Goal: Information Seeking & Learning: Learn about a topic

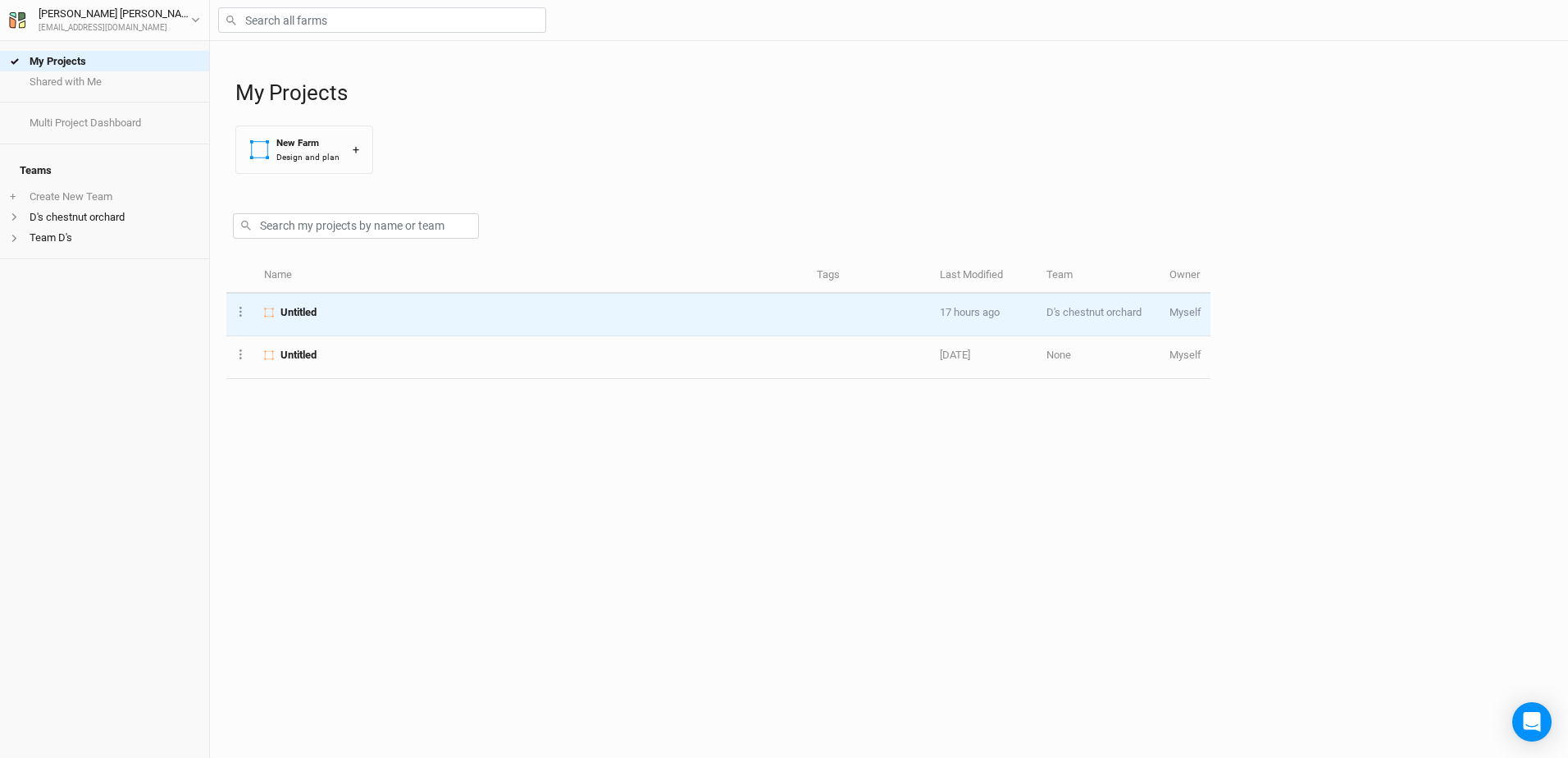
click at [304, 310] on span "Untitled" at bounding box center [299, 312] width 36 height 15
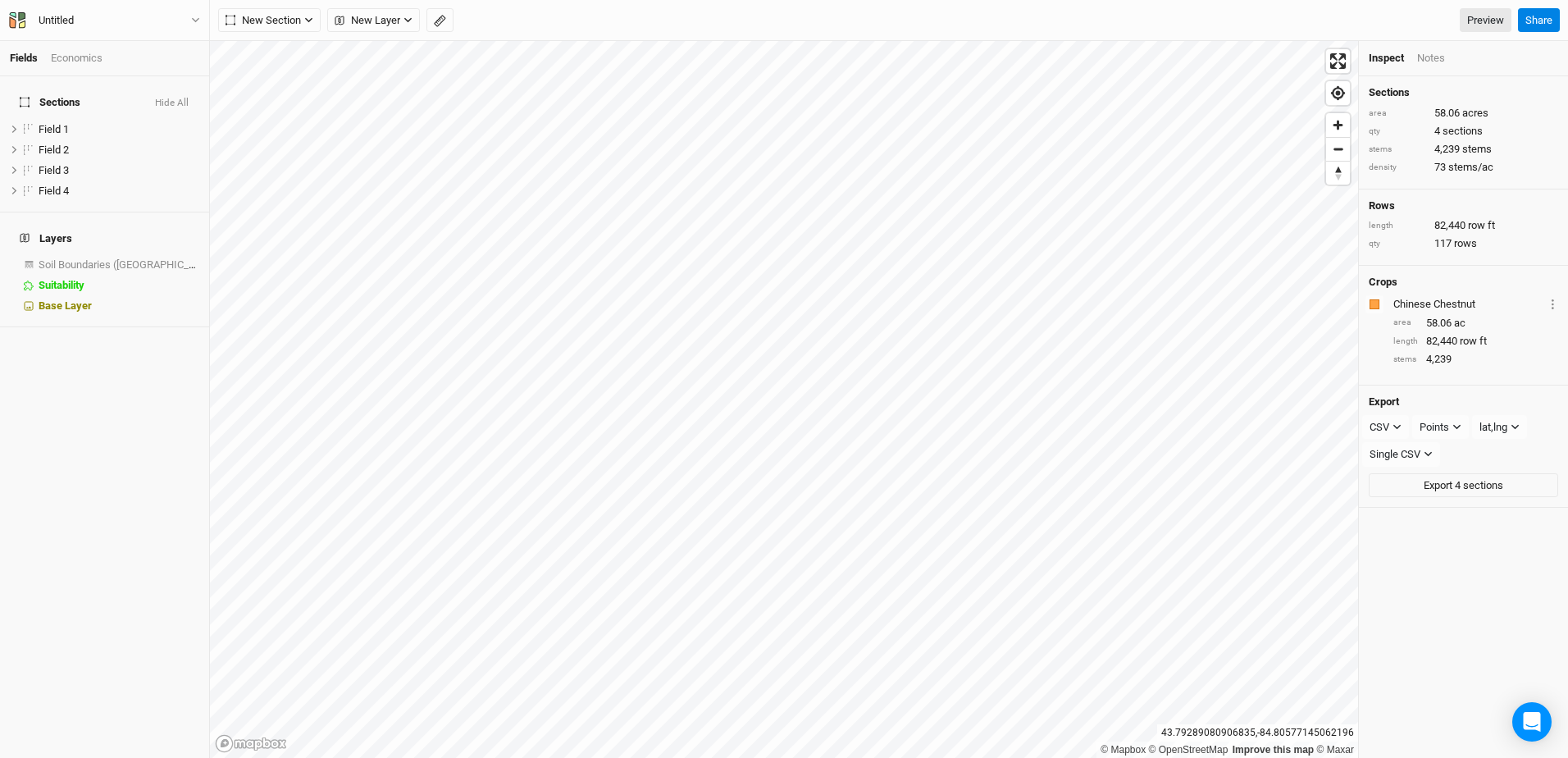
click at [88, 53] on div "Economics" at bounding box center [77, 58] width 52 height 15
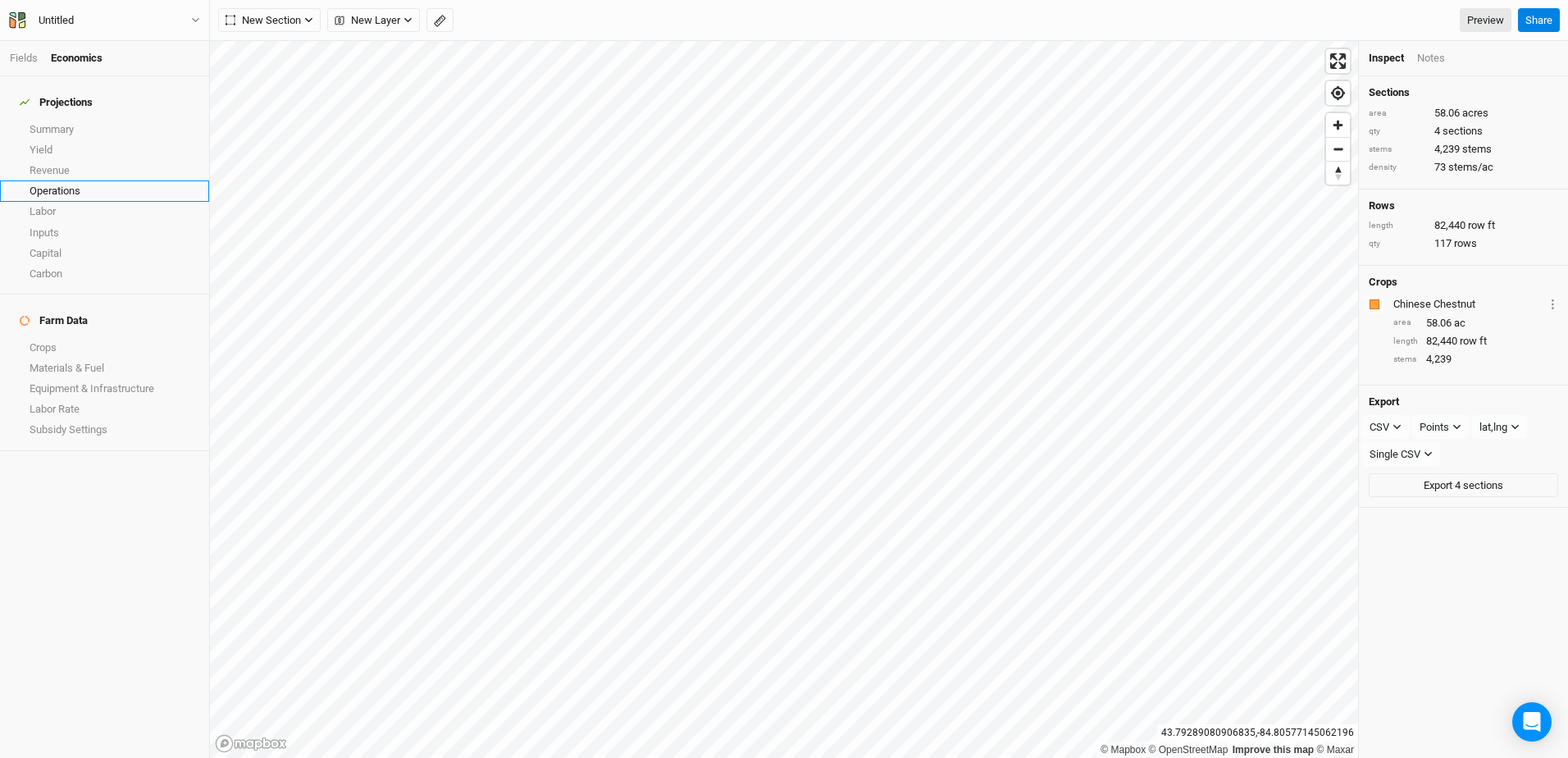
click at [64, 182] on link "Operations" at bounding box center [105, 191] width 209 height 21
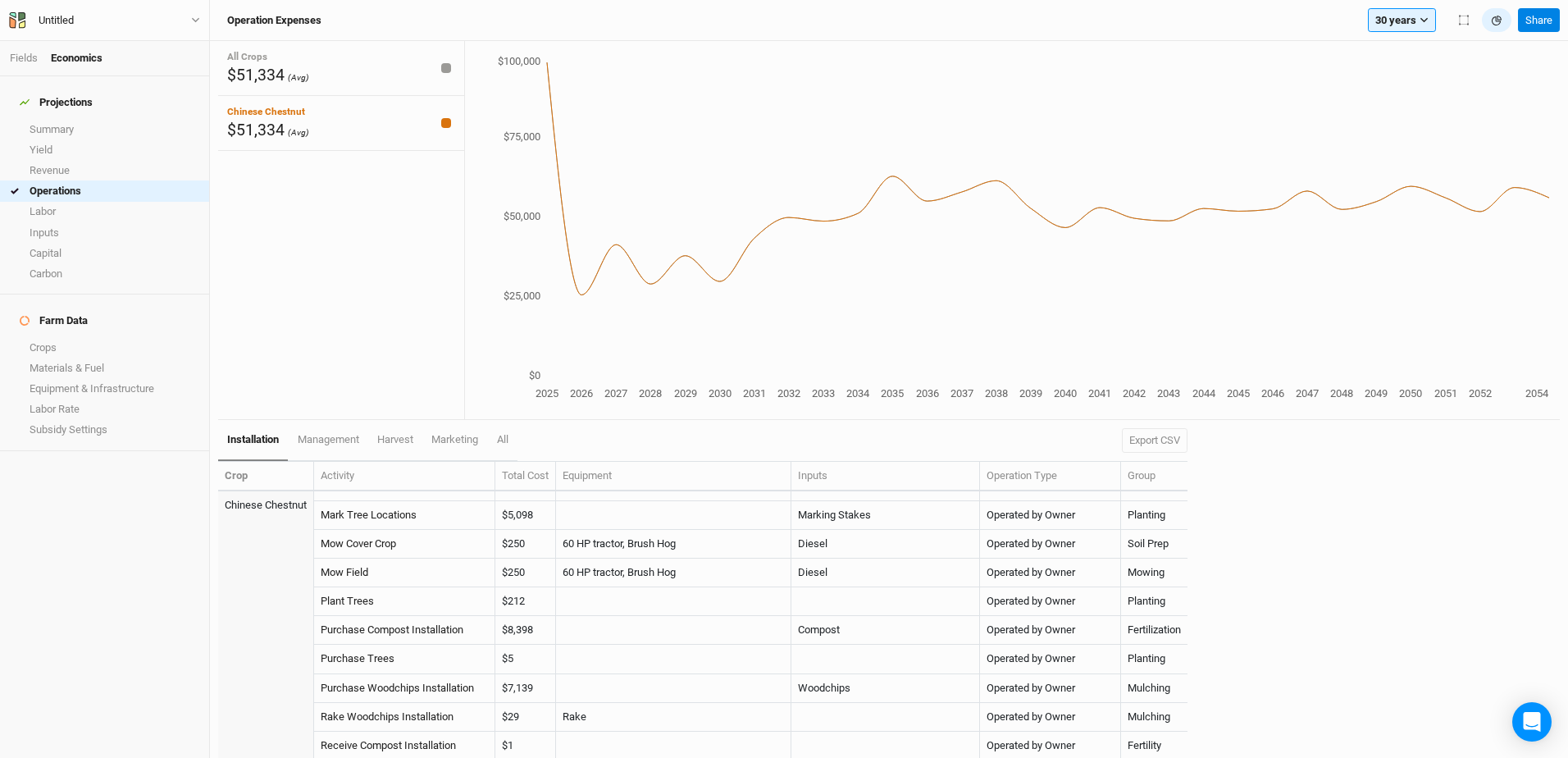
scroll to position [246, 0]
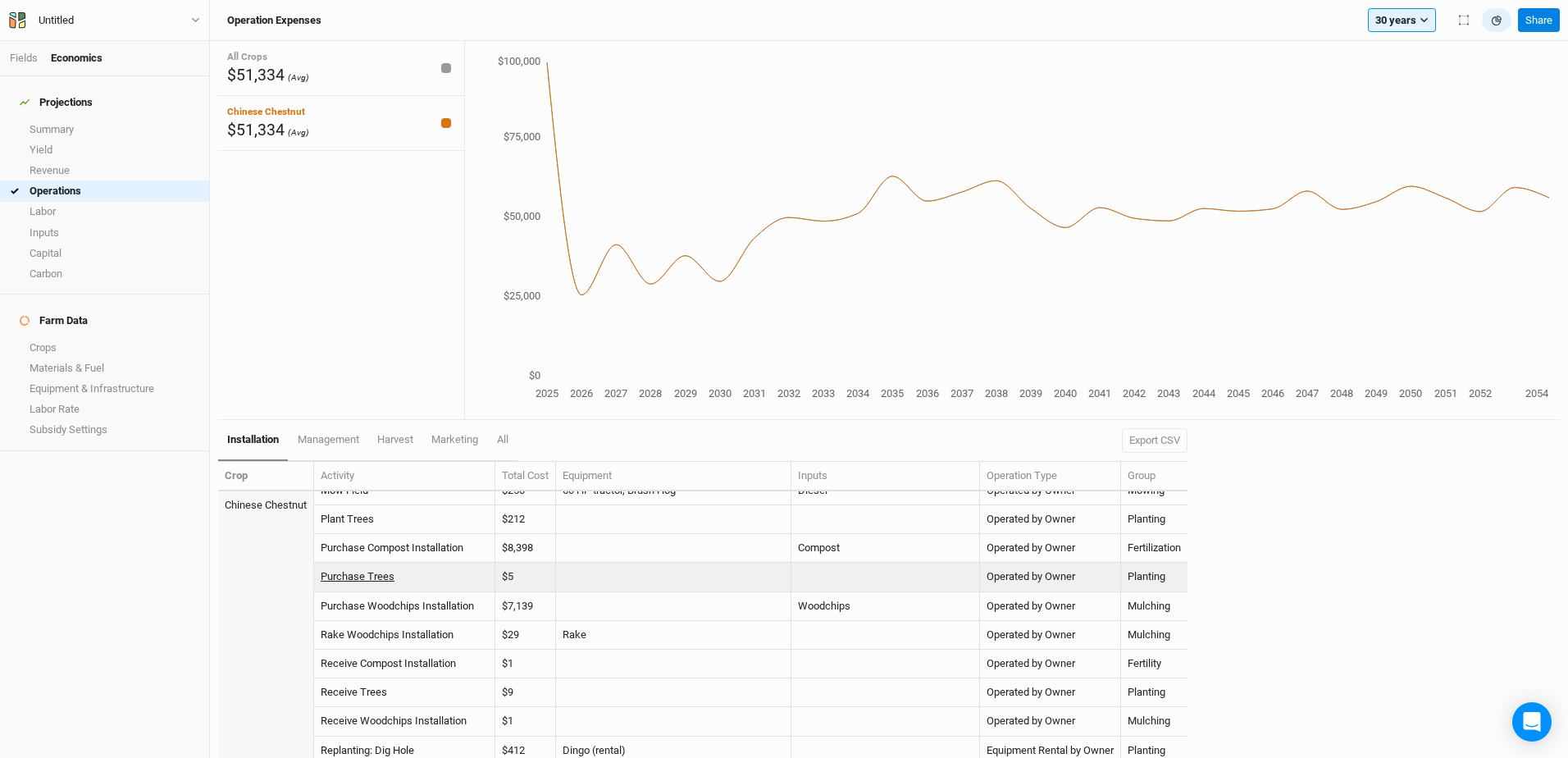
click at [369, 577] on link "Purchase Trees" at bounding box center [357, 576] width 74 height 13
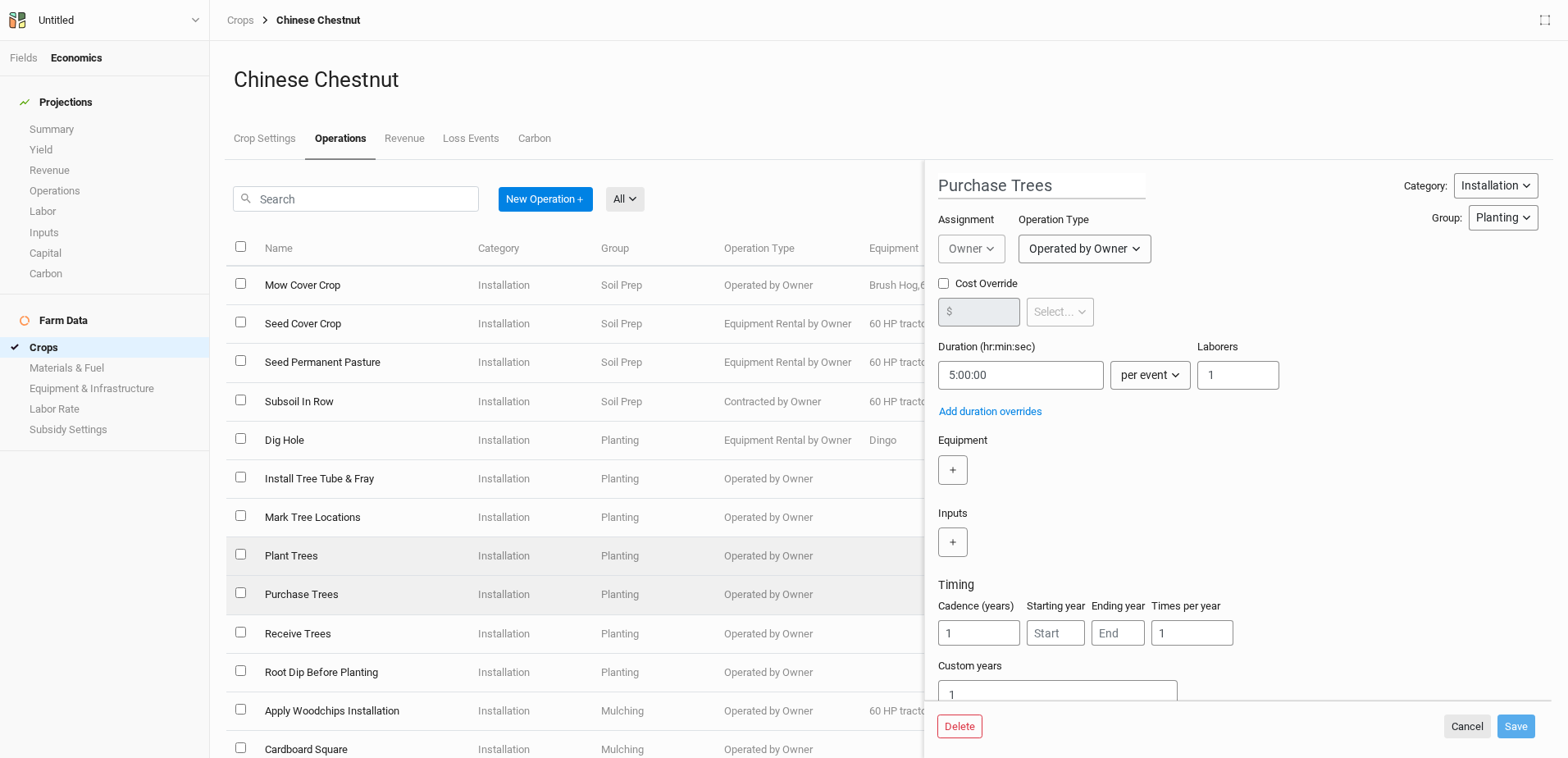
click at [292, 556] on td "Plant Trees" at bounding box center [361, 557] width 213 height 38
type input "Plant Trees"
type input "0:03:00"
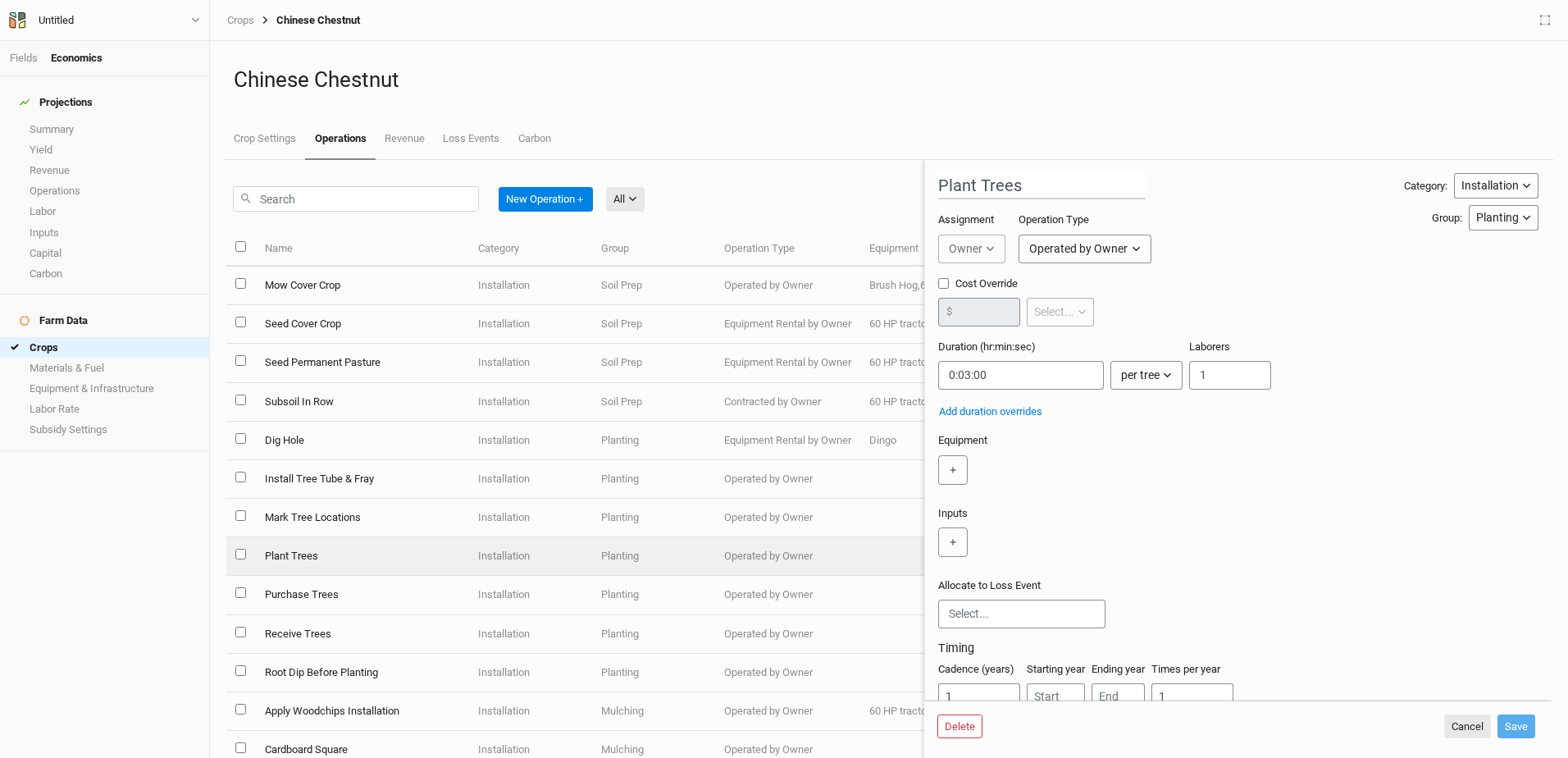
click at [140, 577] on div "Projections Summary Yield Revenue Operations Labor Inputs Capital Carbon Farm D…" at bounding box center [105, 417] width 209 height 682
click at [276, 139] on link "Crop Settings" at bounding box center [265, 140] width 81 height 41
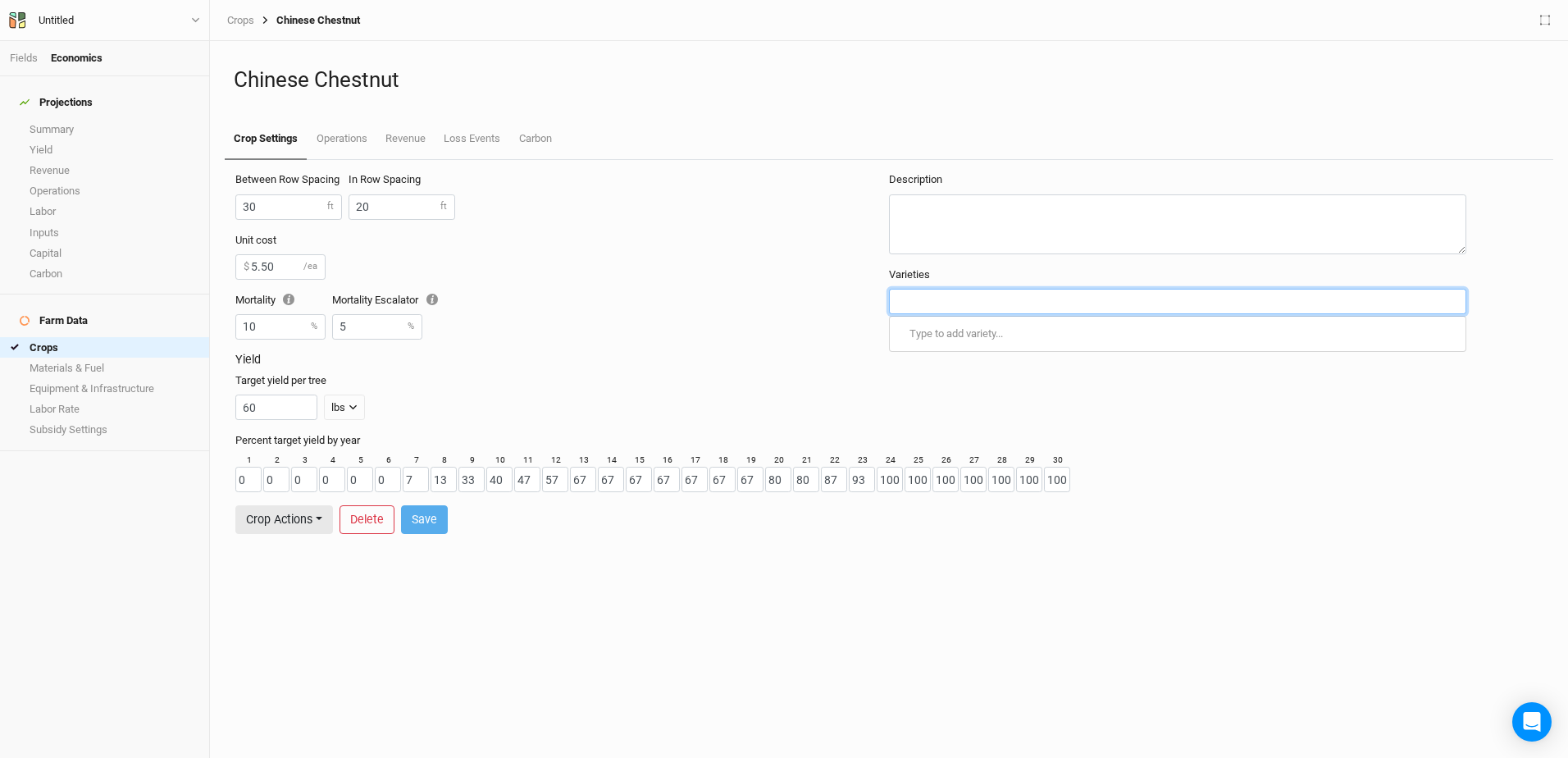
click at [1038, 298] on input "text" at bounding box center [1177, 301] width 563 height 17
click at [695, 191] on div "Between Row Spacing 30 ft In Row Spacing 20 ft" at bounding box center [562, 202] width 654 height 60
click at [342, 138] on link "Operations" at bounding box center [341, 140] width 69 height 41
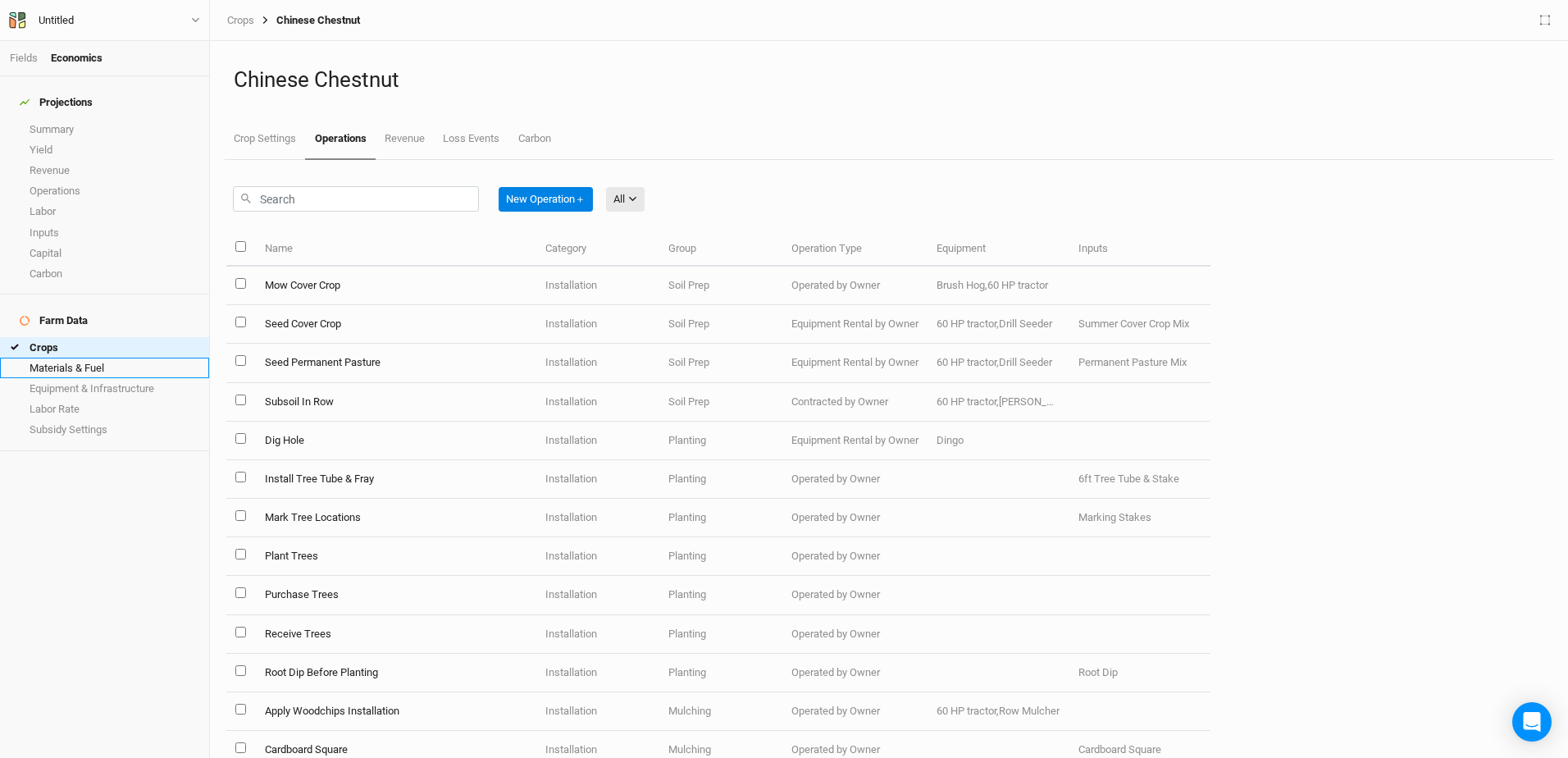
click at [88, 358] on link "Materials & Fuel" at bounding box center [105, 368] width 209 height 21
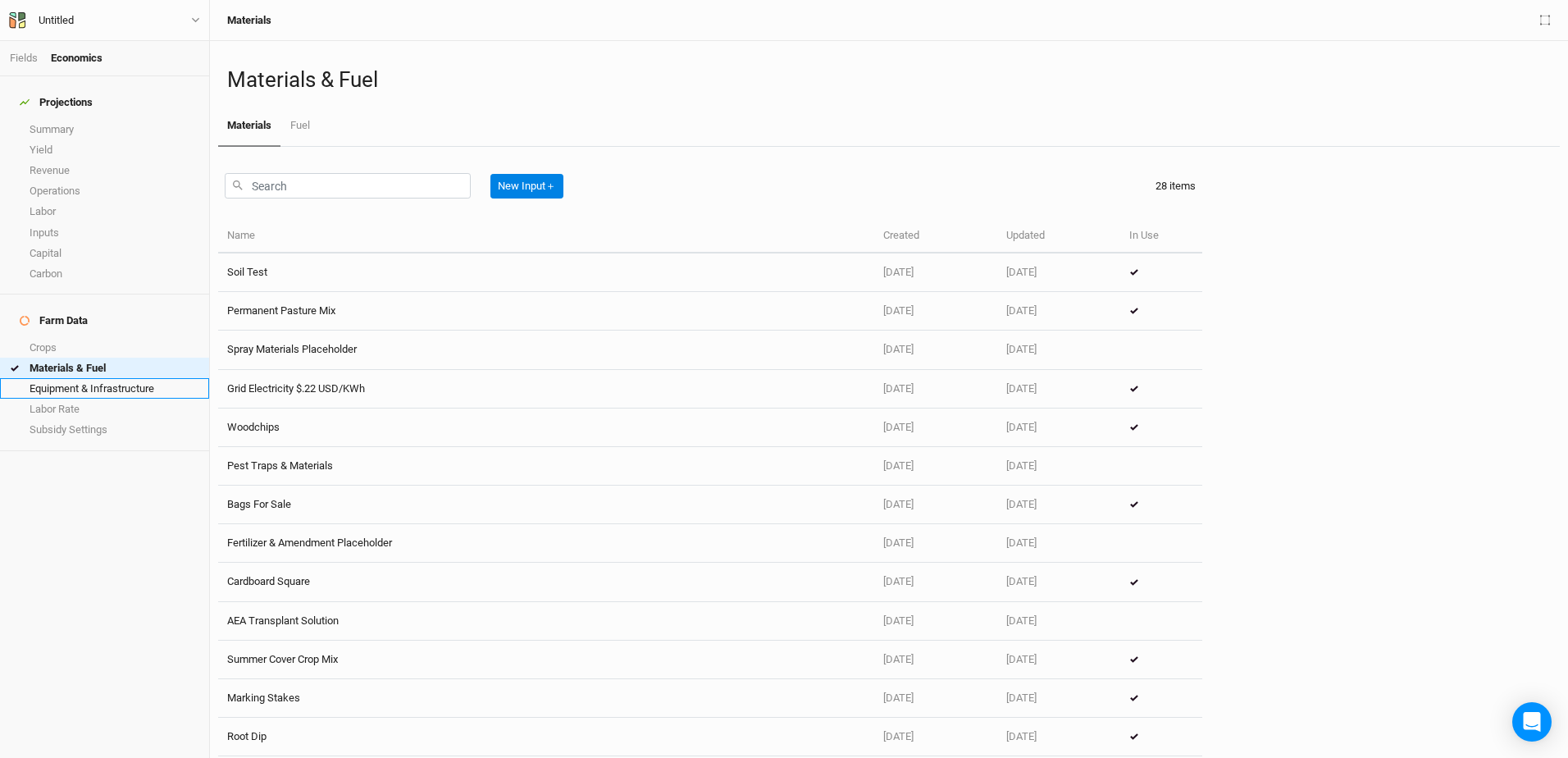
click at [104, 379] on link "Equipment & Infrastructure" at bounding box center [105, 388] width 209 height 21
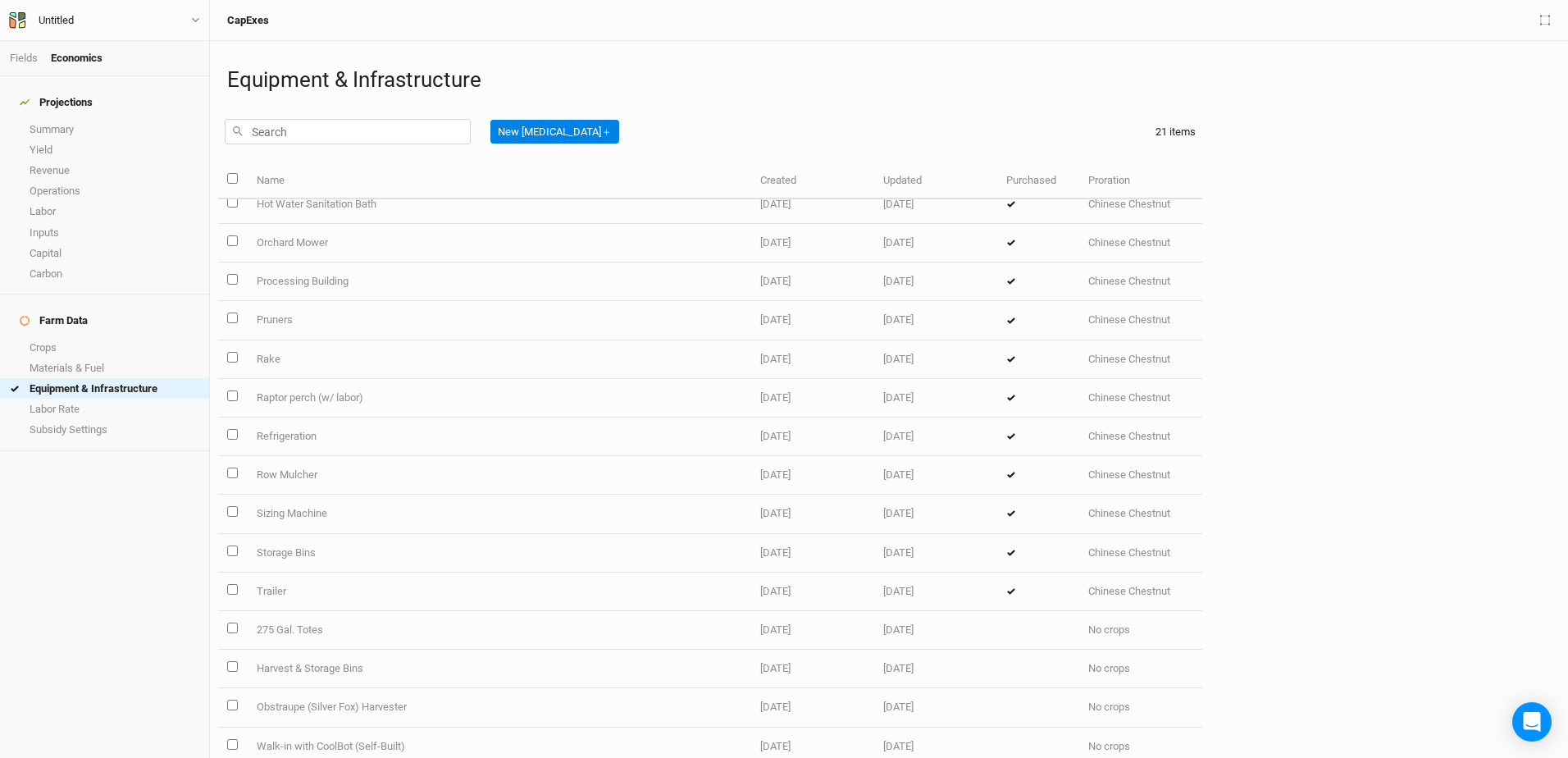
scroll to position [268, 0]
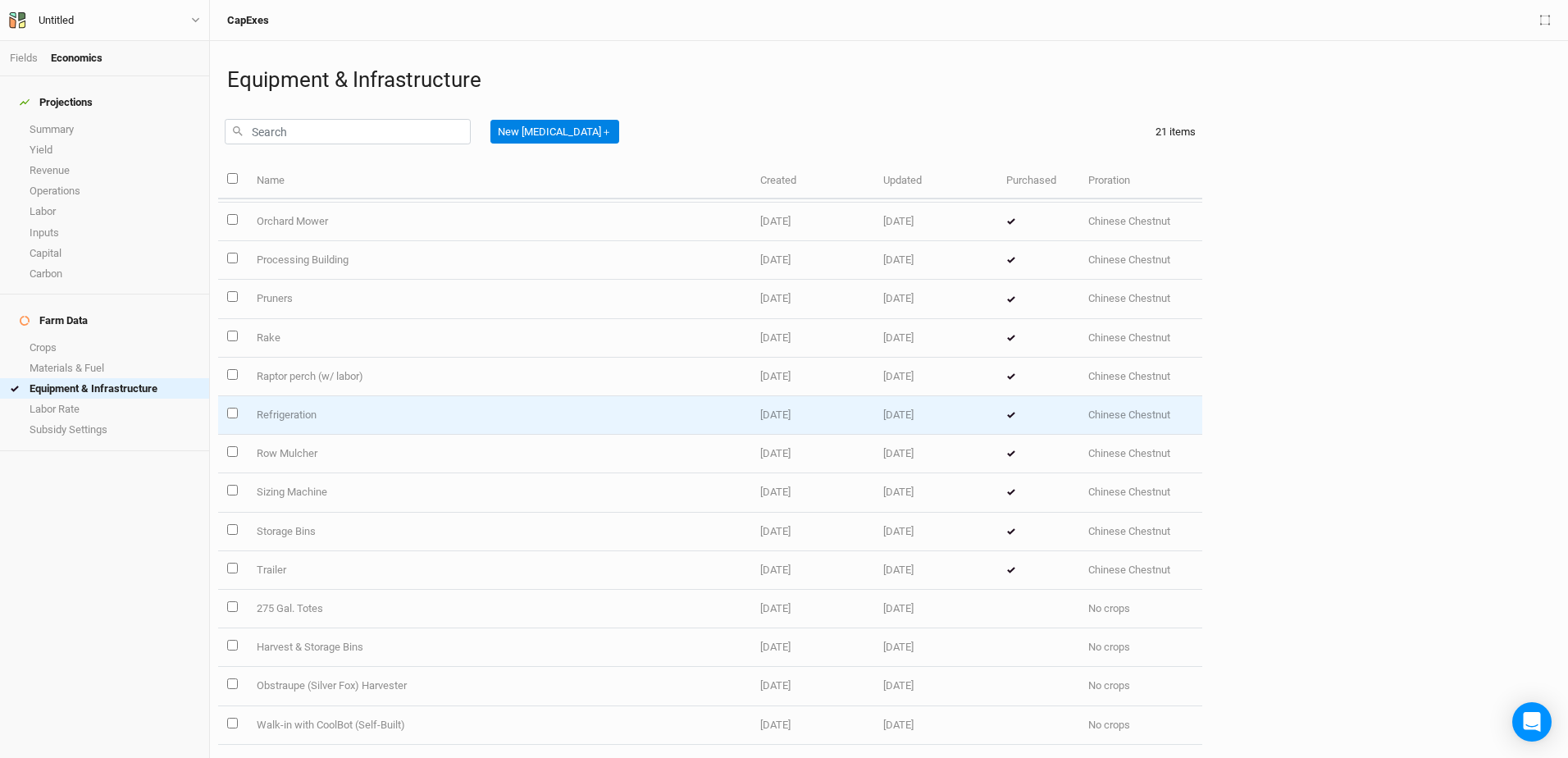
click at [281, 418] on td "Refrigeration" at bounding box center [499, 415] width 504 height 38
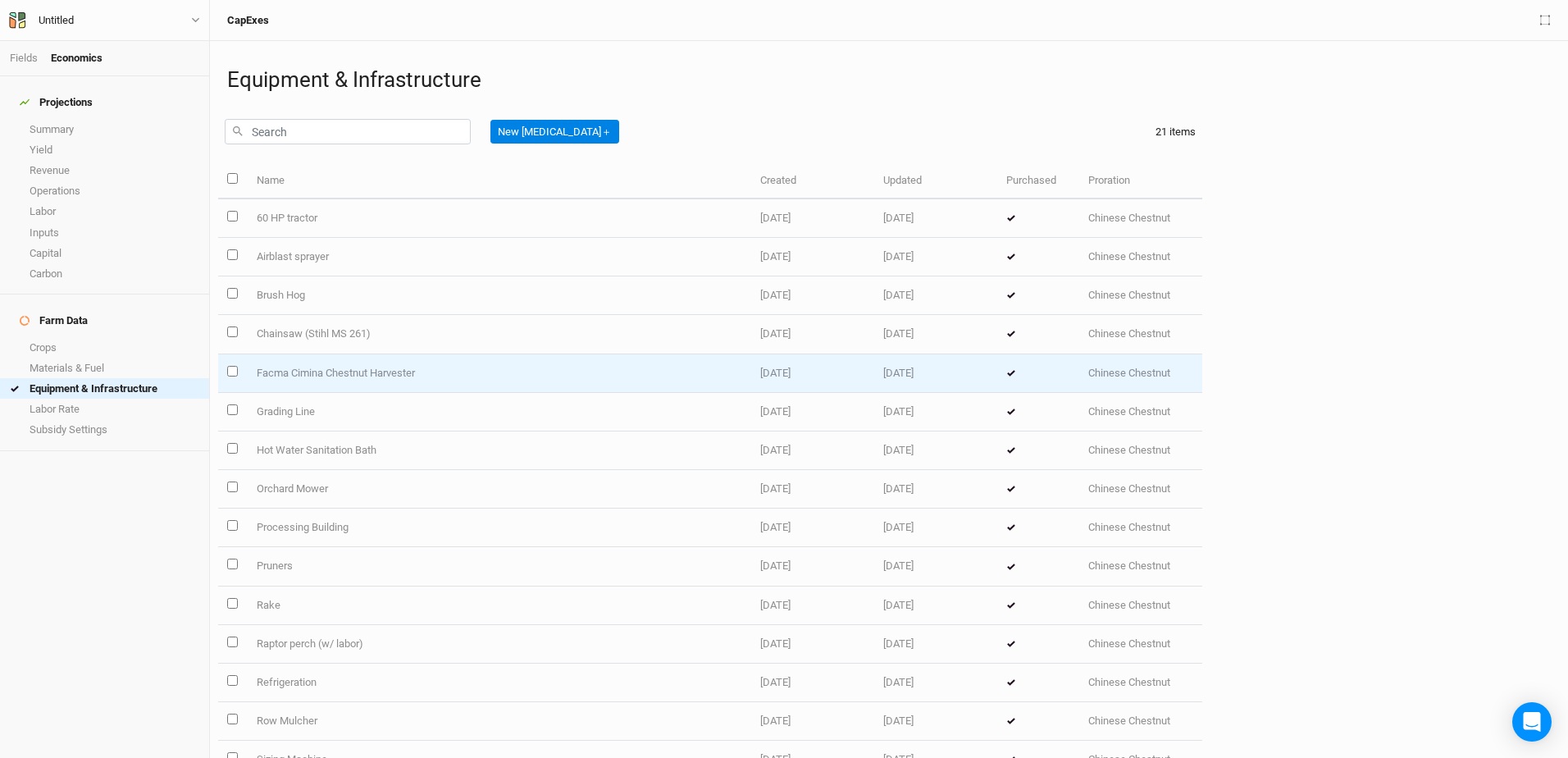
click at [340, 373] on td "Facma Cimina Chestnut Harvester" at bounding box center [499, 373] width 504 height 38
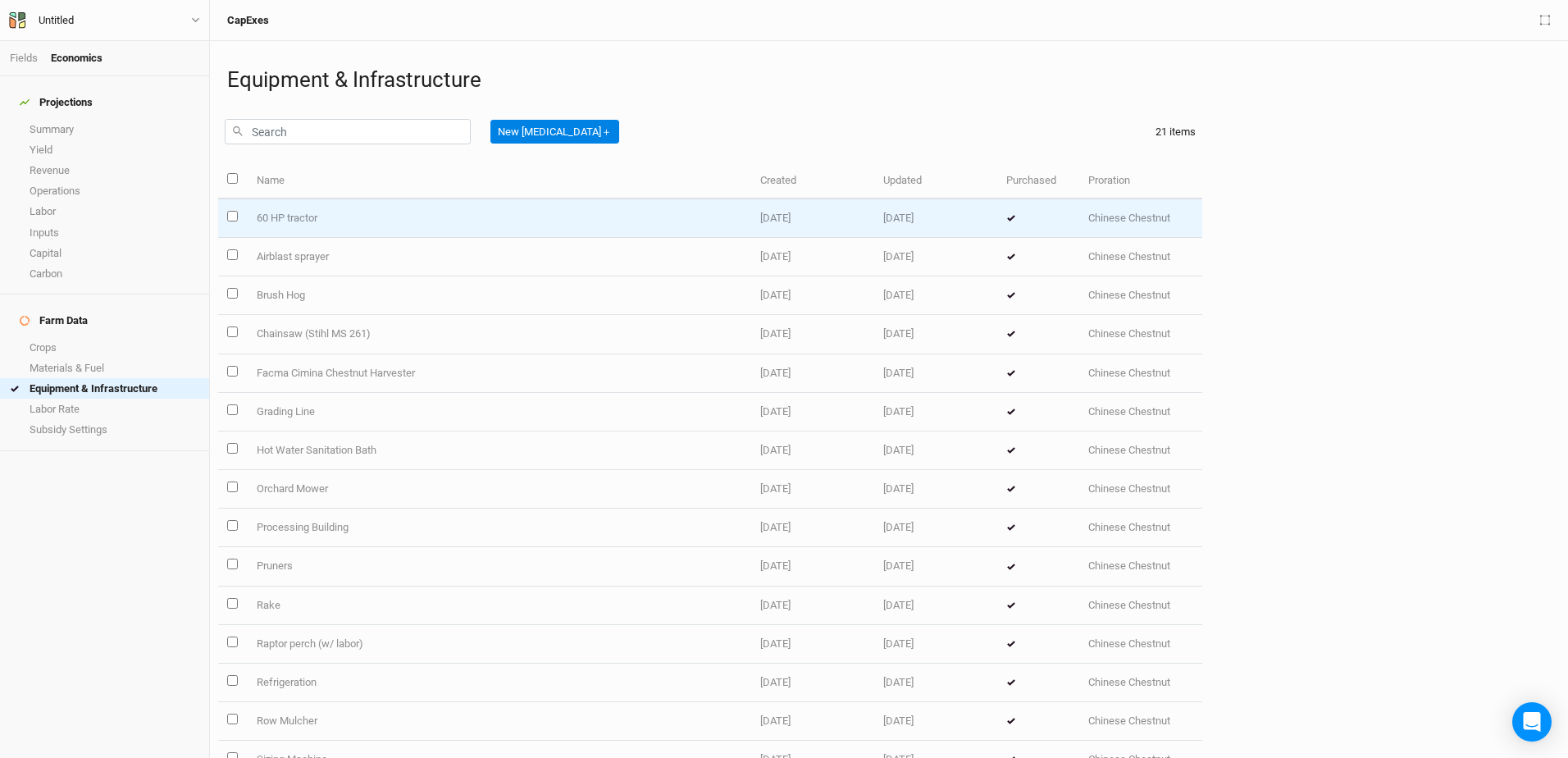
click at [272, 220] on td "60 HP tractor" at bounding box center [499, 218] width 504 height 38
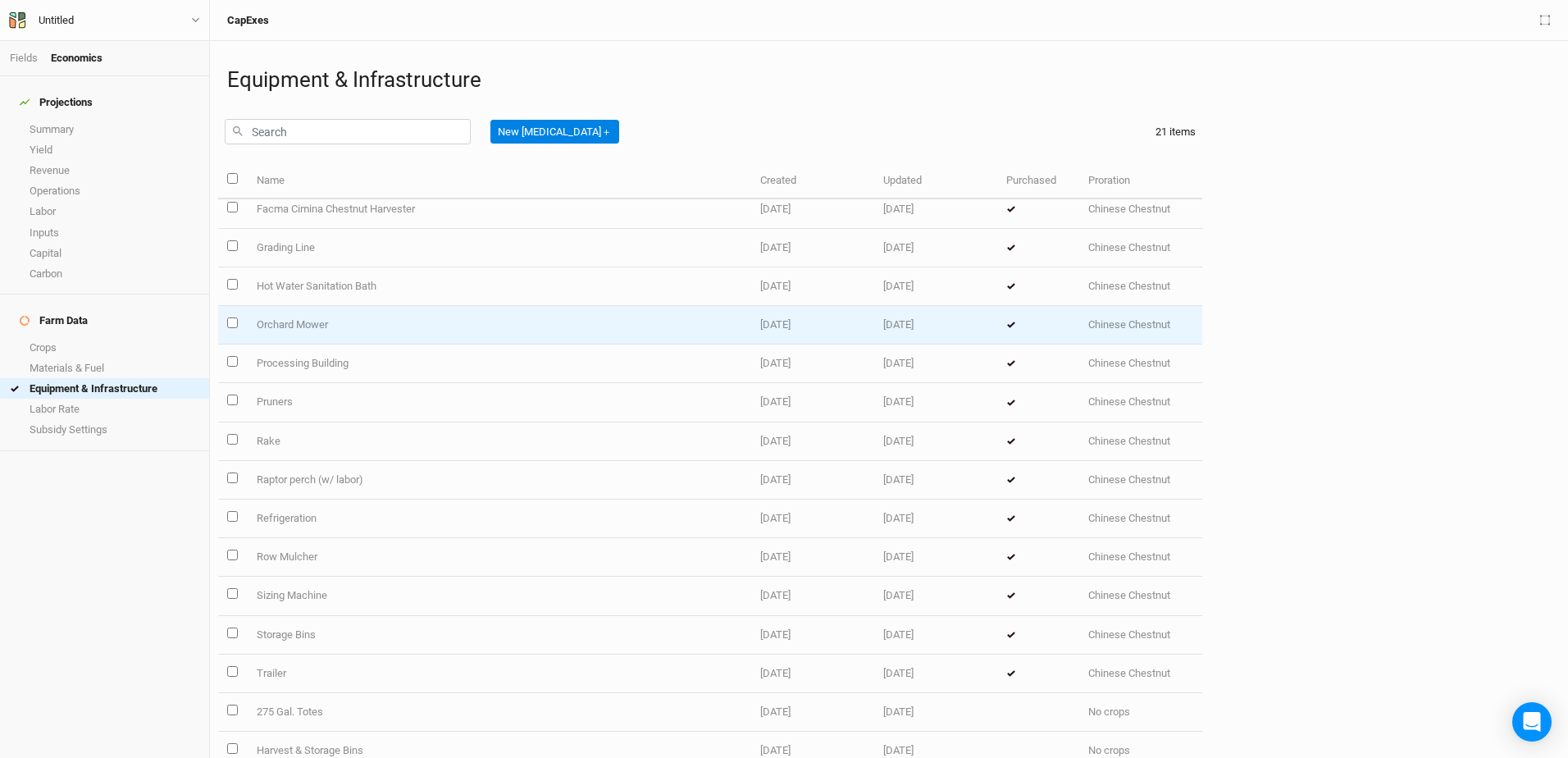
scroll to position [268, 0]
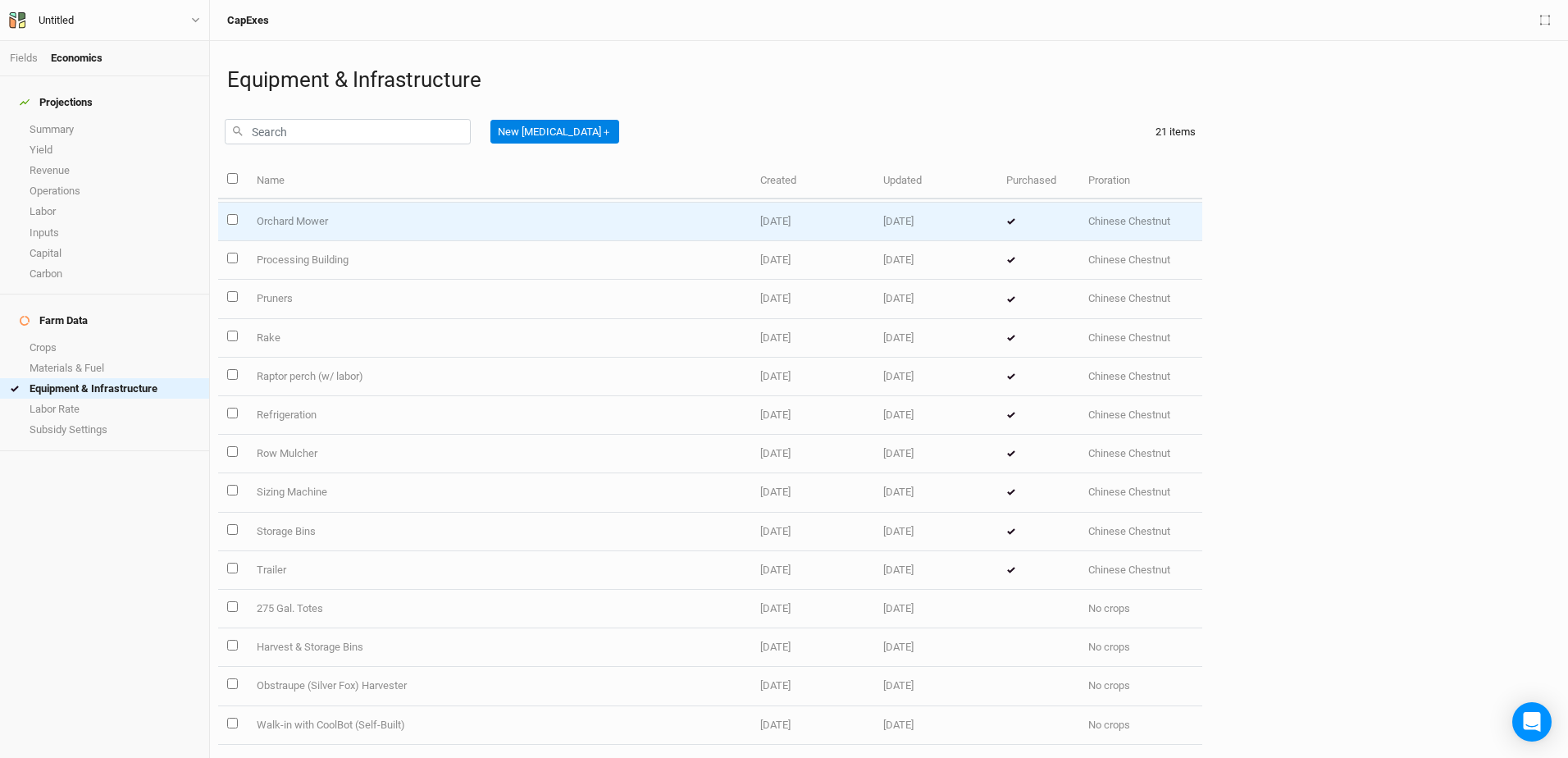
click at [997, 221] on td at bounding box center [1038, 221] width 82 height 38
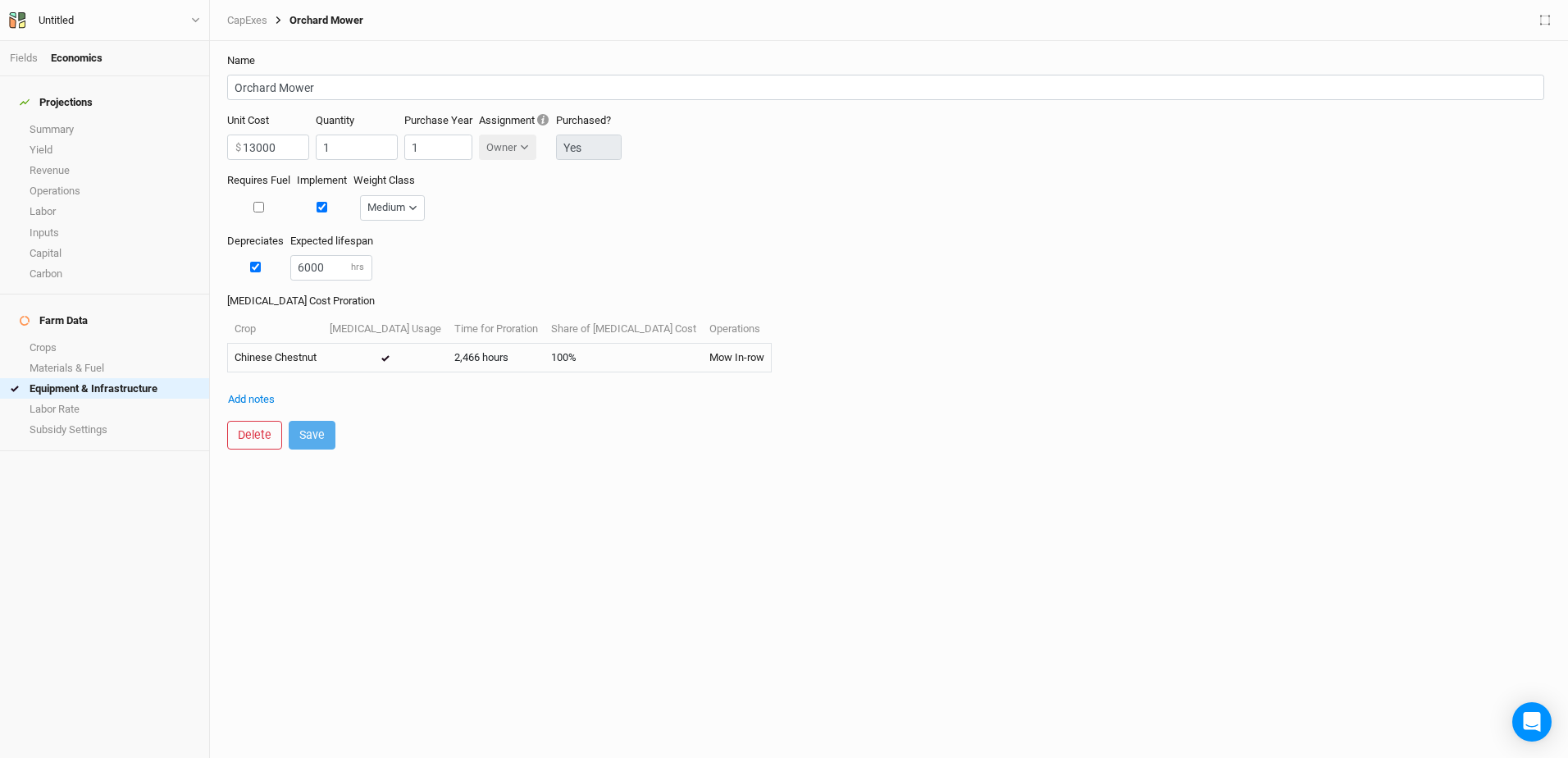
click at [793, 223] on div "Requires Fuel Implement Weight Class Medium Light Medium Heavy" at bounding box center [889, 202] width 1324 height 60
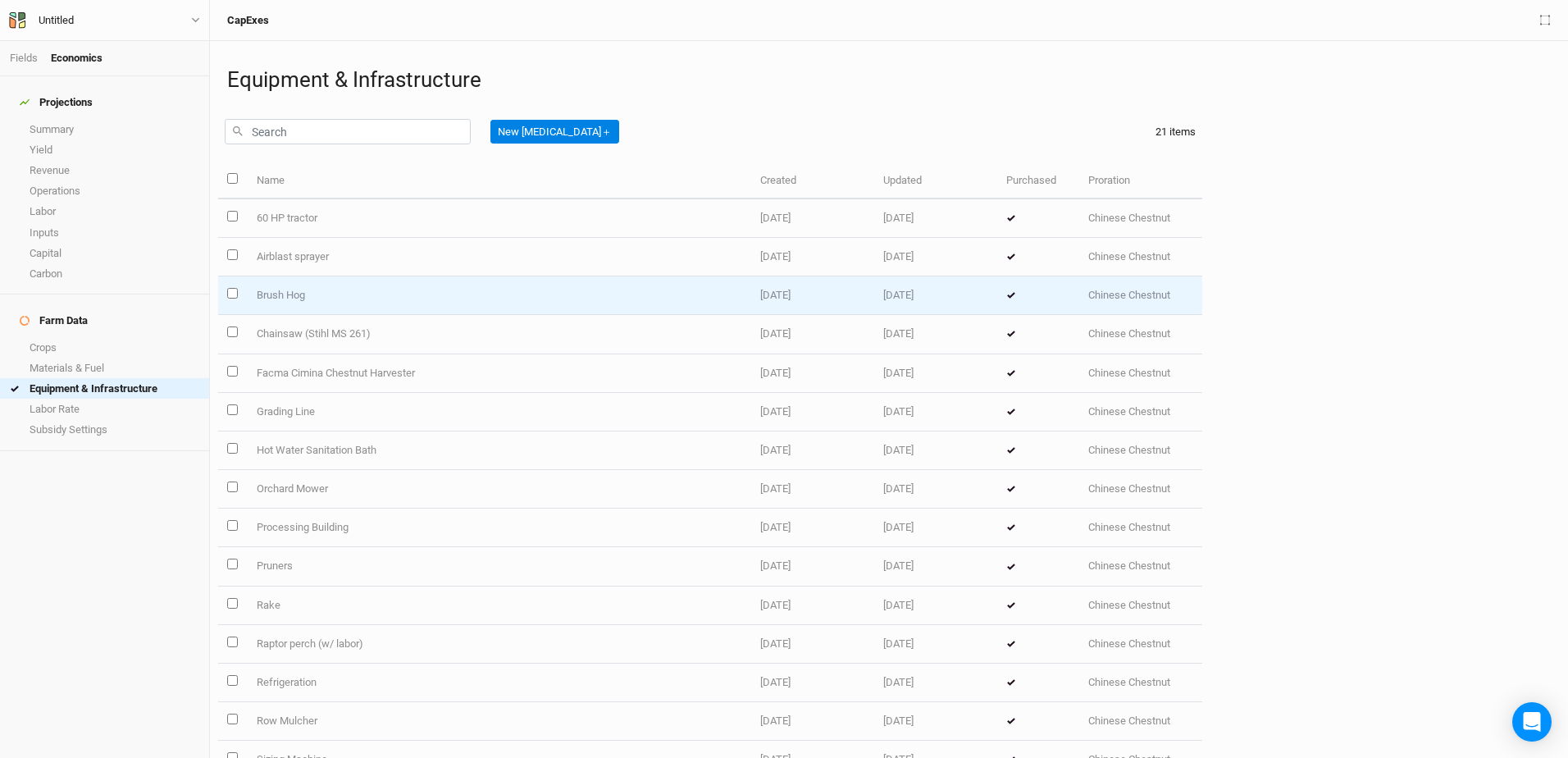
click at [1006, 292] on icon at bounding box center [1011, 294] width 10 height 6
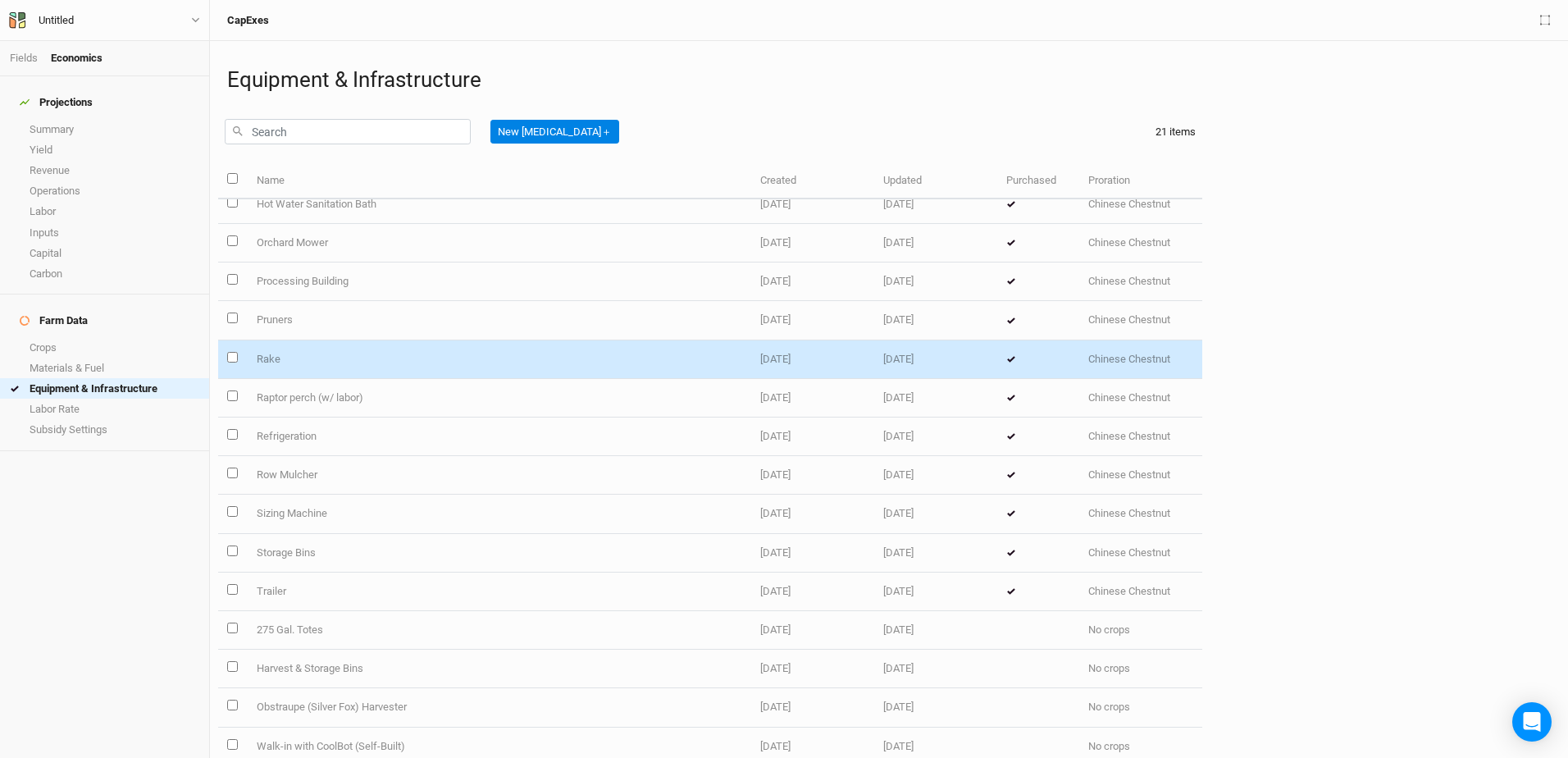
scroll to position [268, 0]
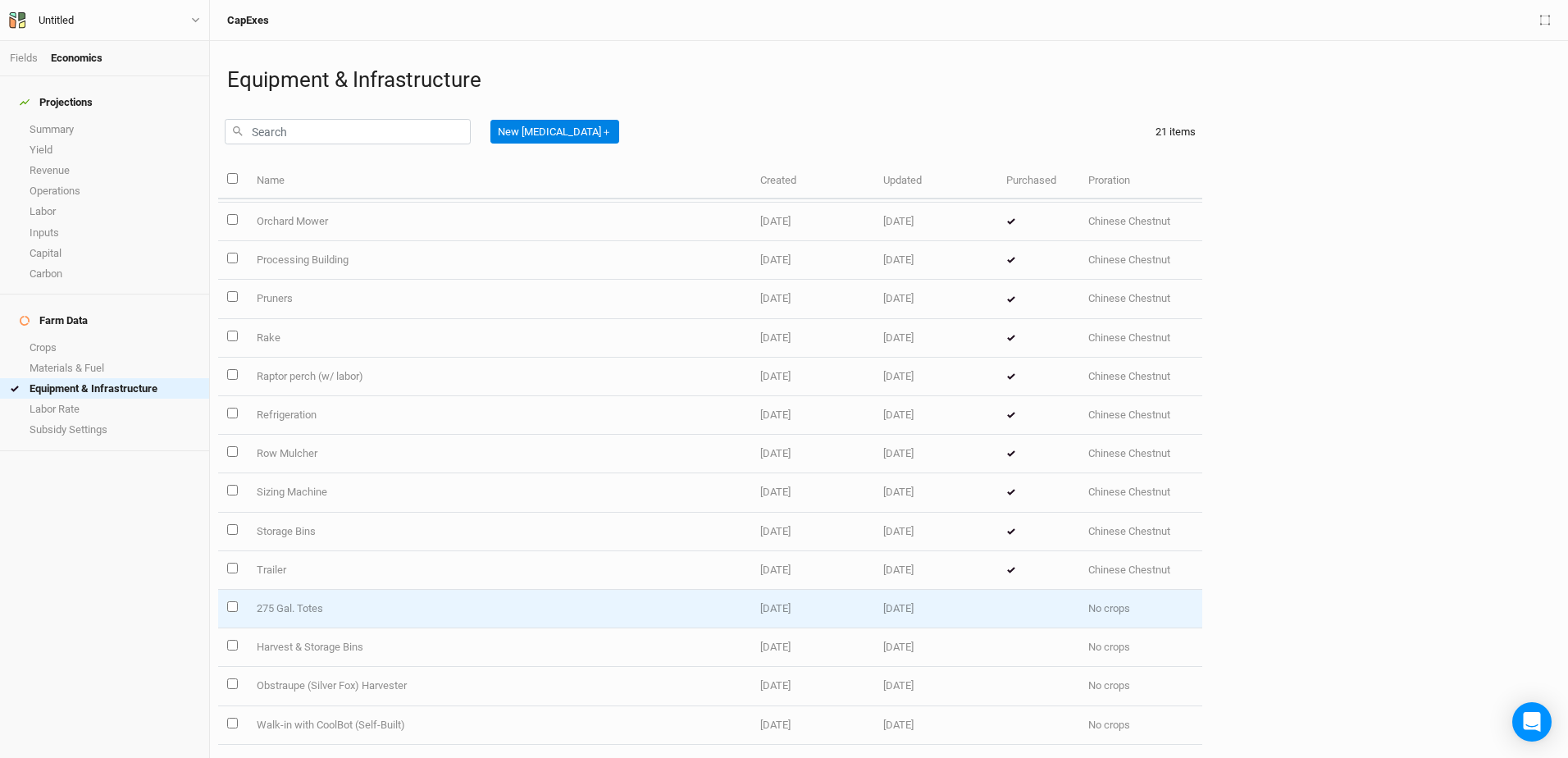
click at [293, 610] on td "275 Gal. Totes" at bounding box center [499, 609] width 504 height 38
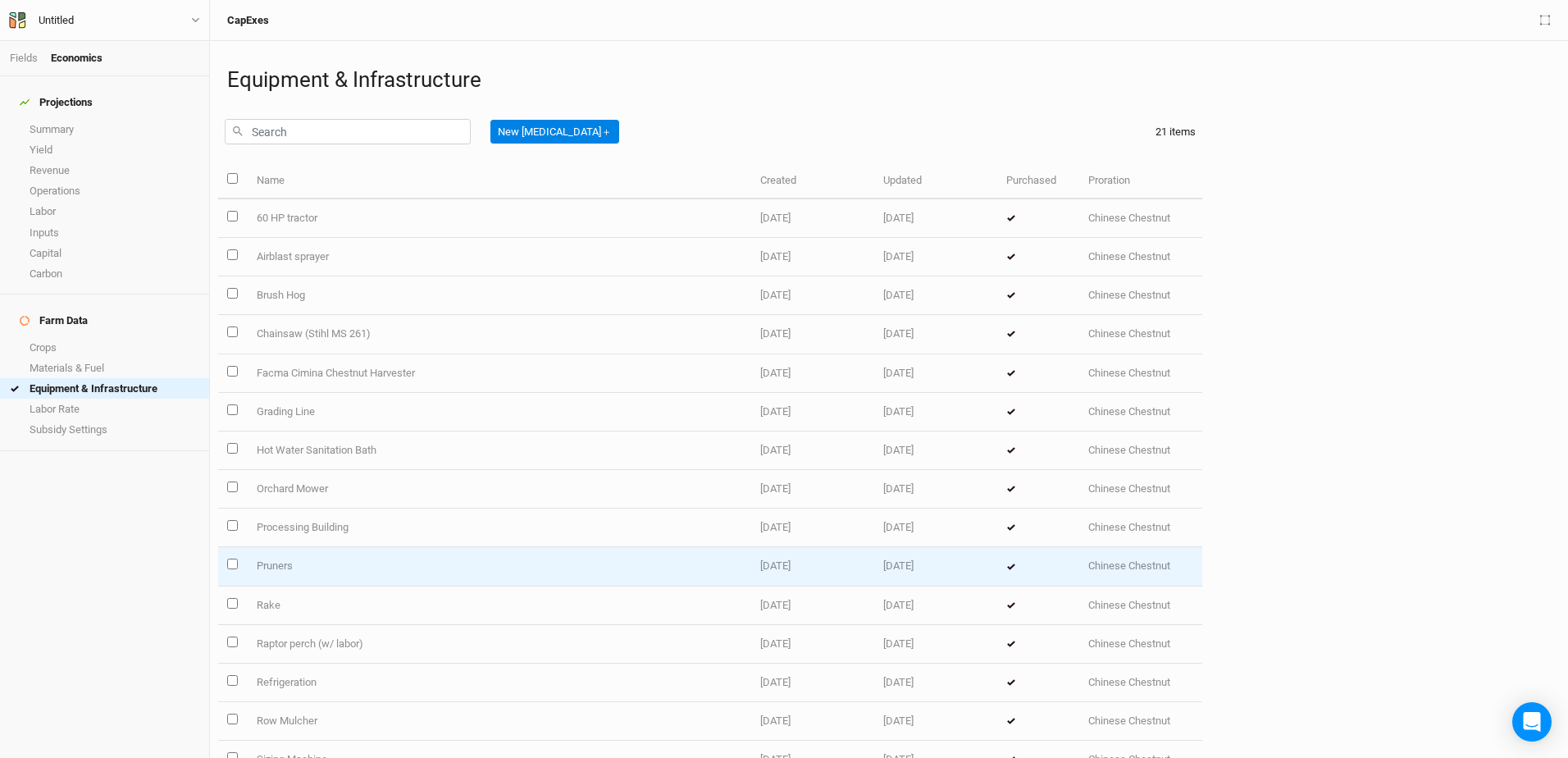
scroll to position [164, 0]
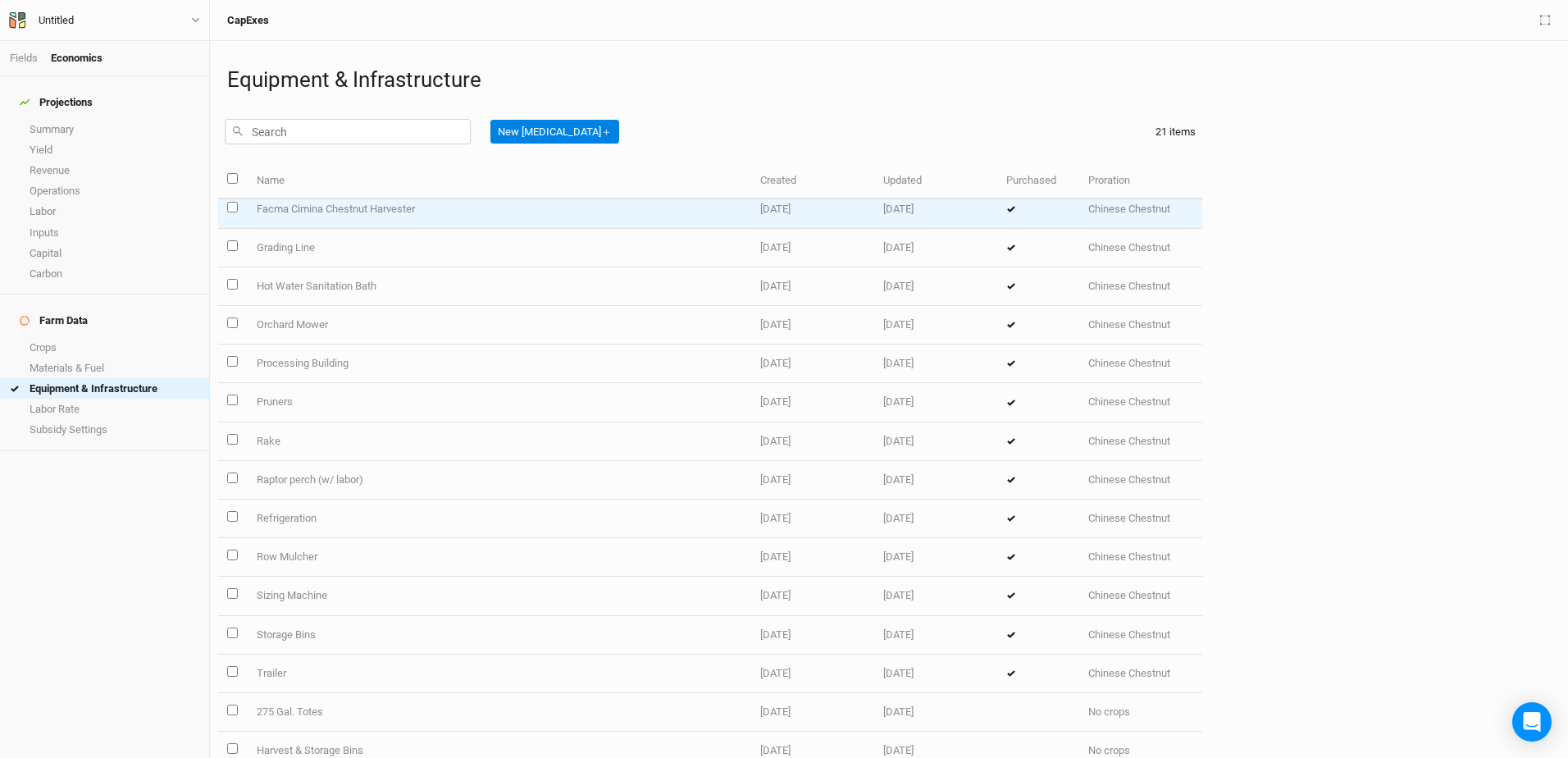
click at [1006, 211] on icon at bounding box center [1011, 209] width 10 height 6
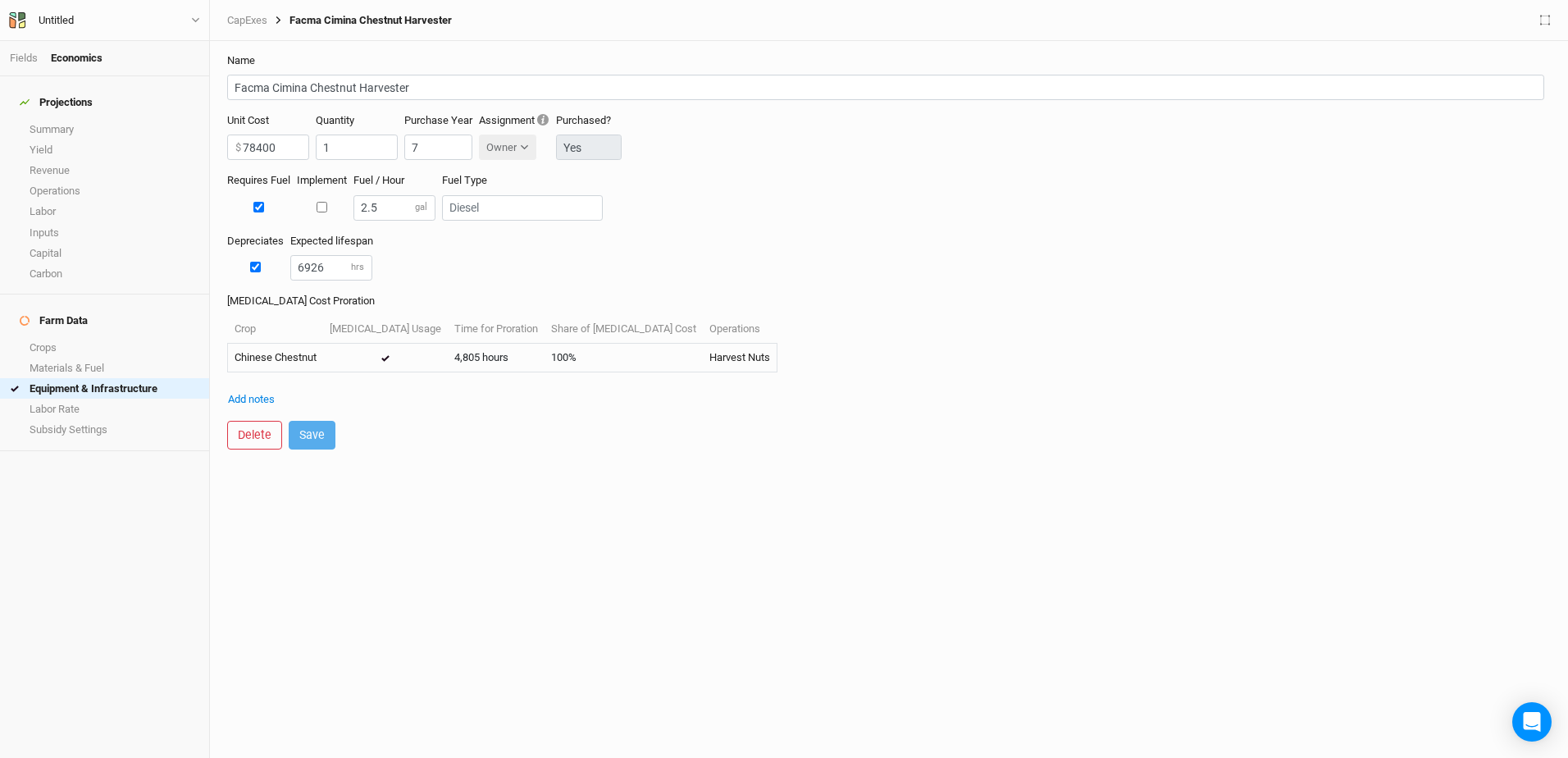
drag, startPoint x: 567, startPoint y: 142, endPoint x: 750, endPoint y: 148, distance: 183.1
click at [750, 148] on div "Unit Cost 78400 $ Quantity 1 Purchase Year 7 Assignment Owner Owner Developer P…" at bounding box center [889, 143] width 1324 height 60
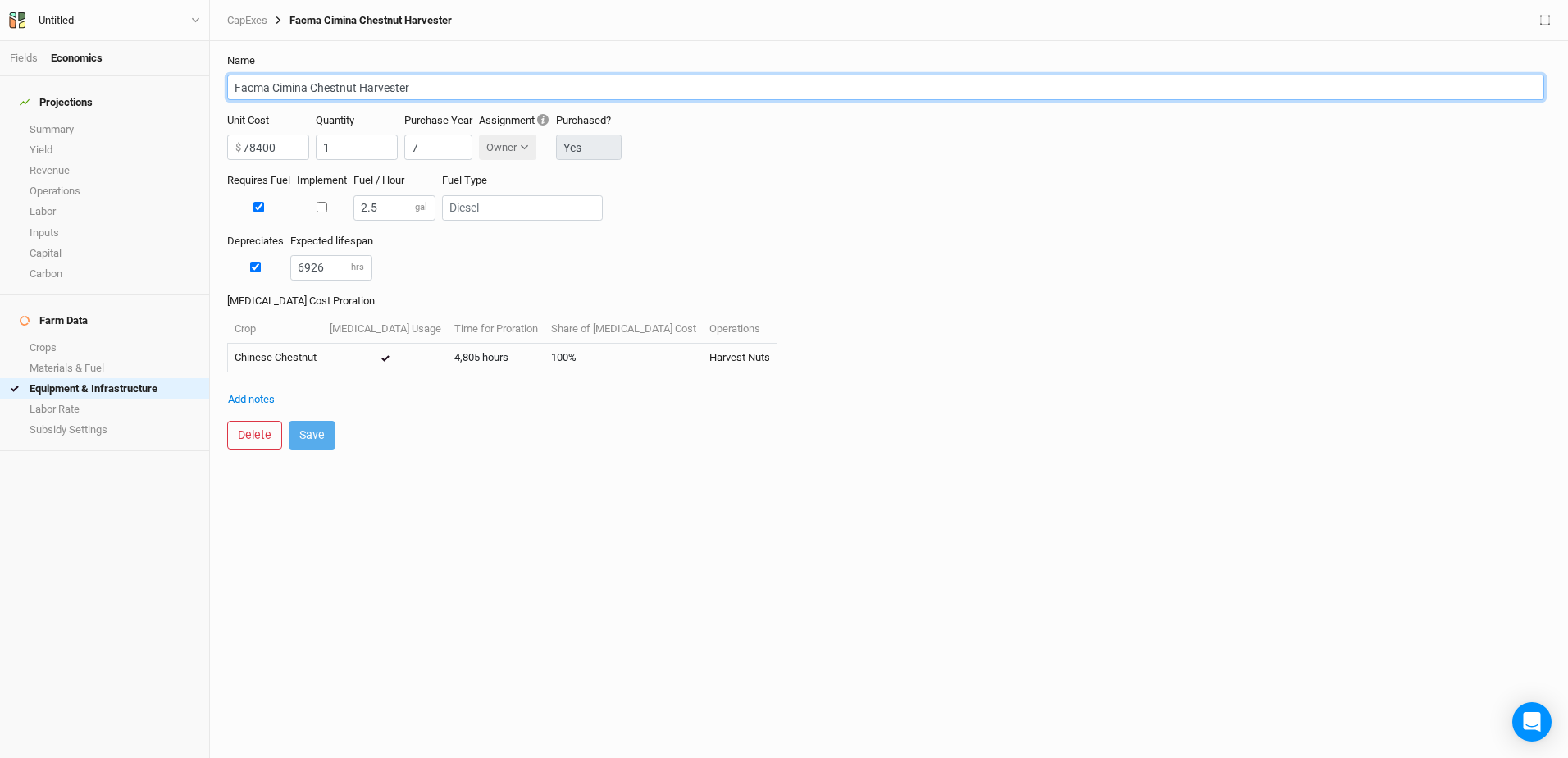
click at [848, 80] on input "Facma Cimina Chestnut Harvester" at bounding box center [886, 87] width 1317 height 25
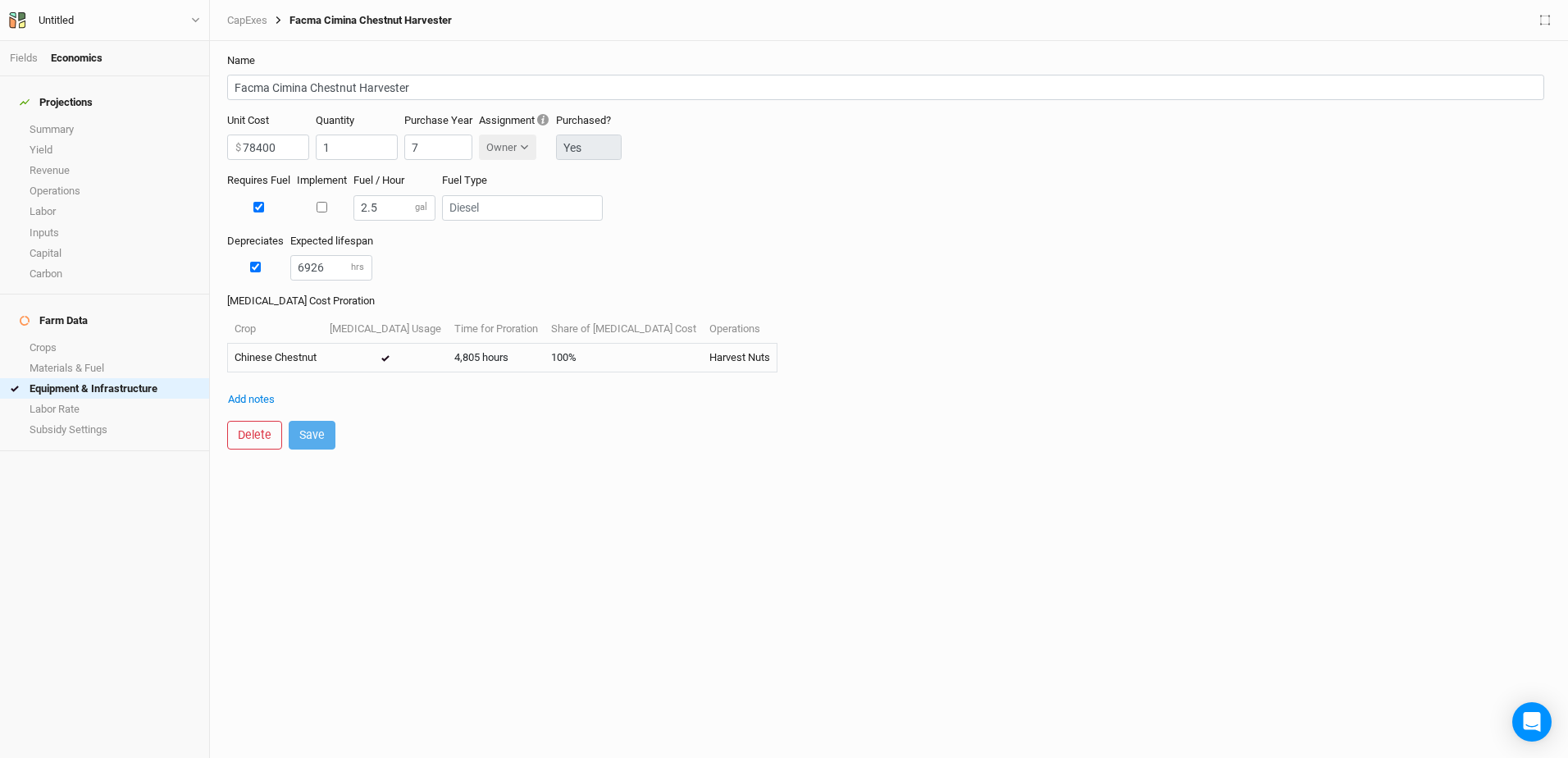
click at [611, 261] on div "Depreciates Expected lifespan 6926 hrs" at bounding box center [889, 263] width 1324 height 60
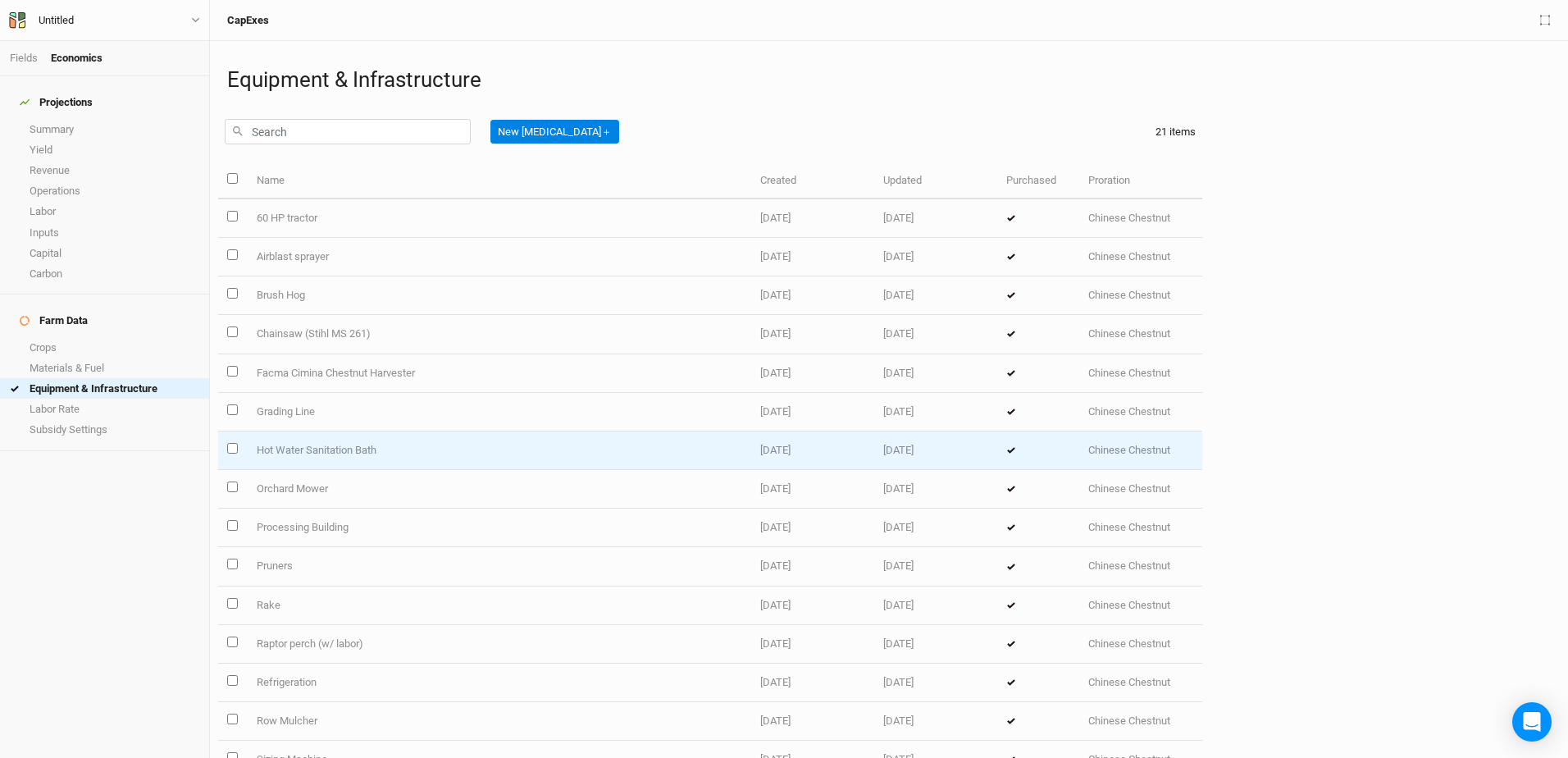
click at [446, 458] on td "Hot Water Sanitation Bath" at bounding box center [499, 450] width 504 height 38
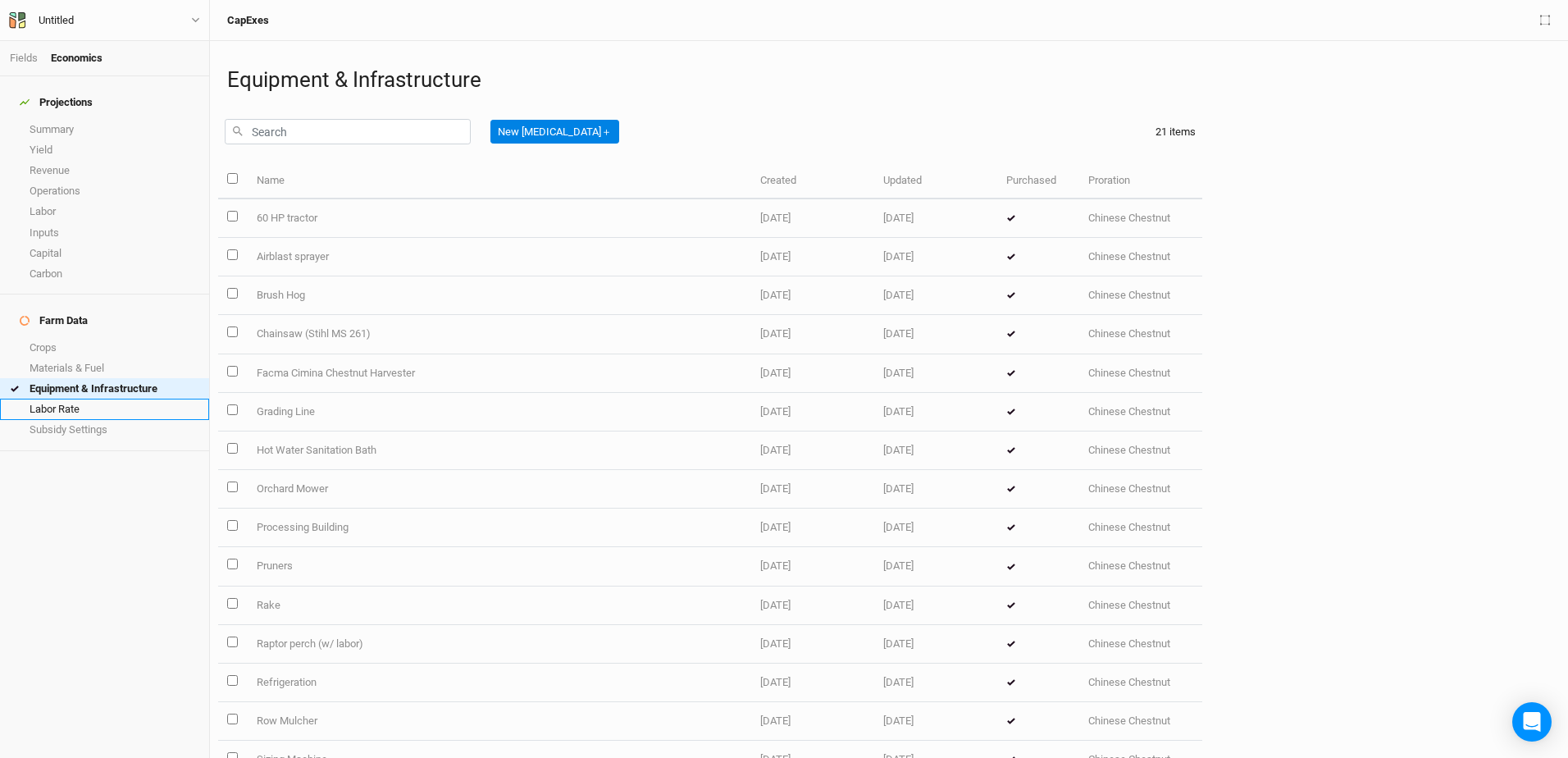
click at [45, 399] on link "Labor Rate" at bounding box center [105, 409] width 209 height 21
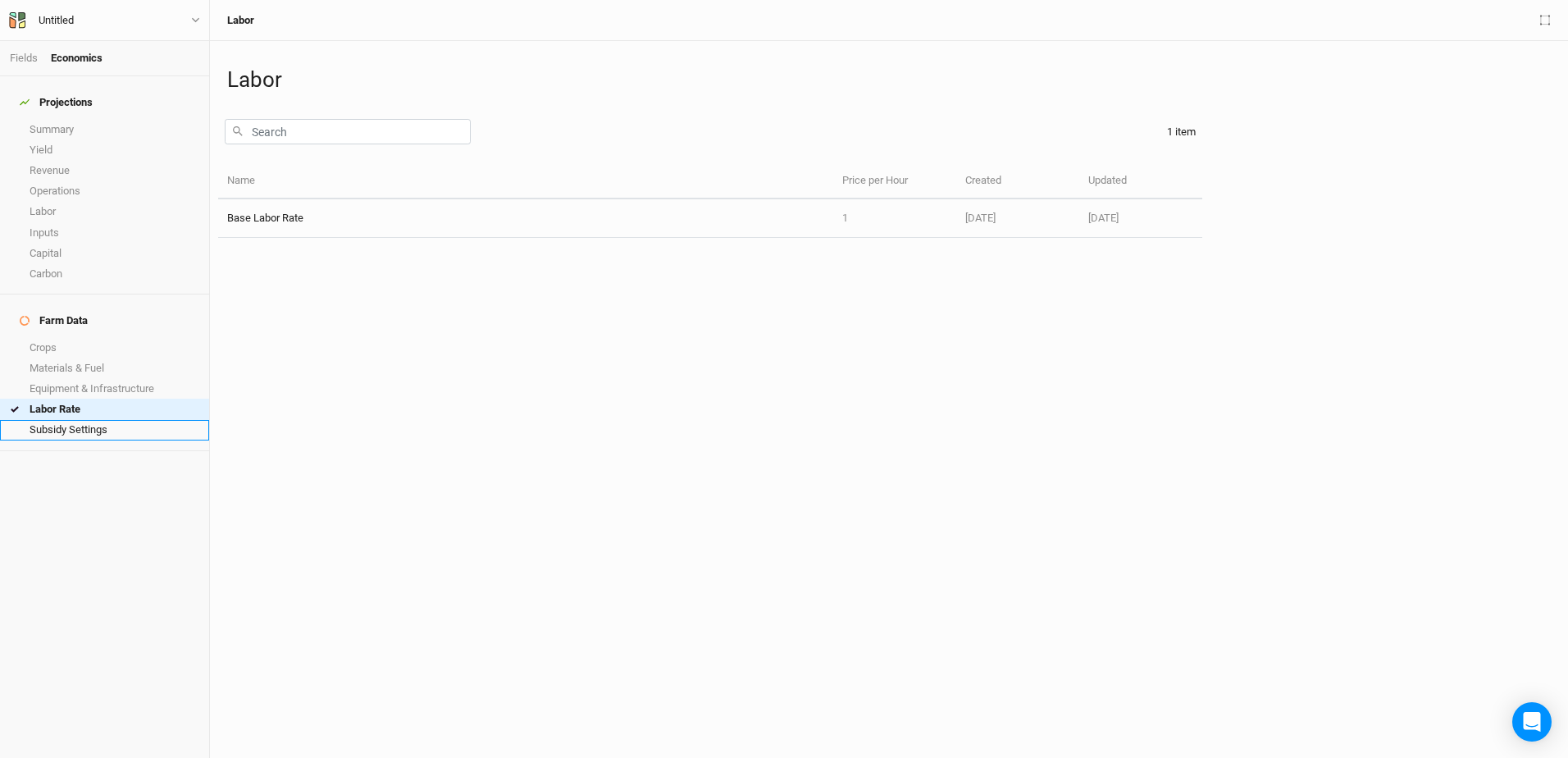
click at [57, 420] on link "Subsidy Settings" at bounding box center [105, 430] width 209 height 21
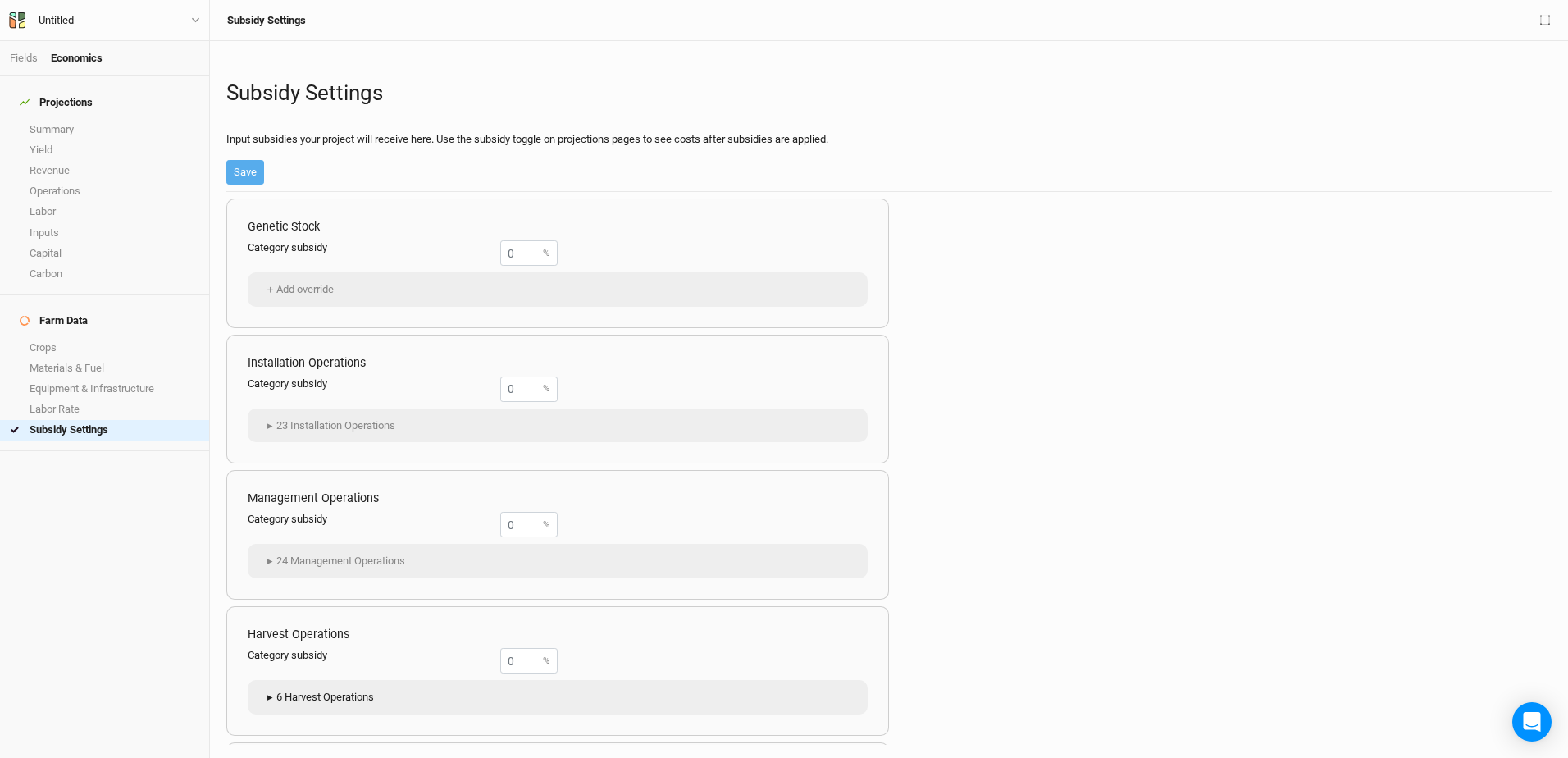
click at [320, 696] on button "▸ 6 Harvest Operations" at bounding box center [318, 698] width 125 height 25
click at [328, 427] on button "▸ 23 Installation Operations" at bounding box center [329, 426] width 147 height 25
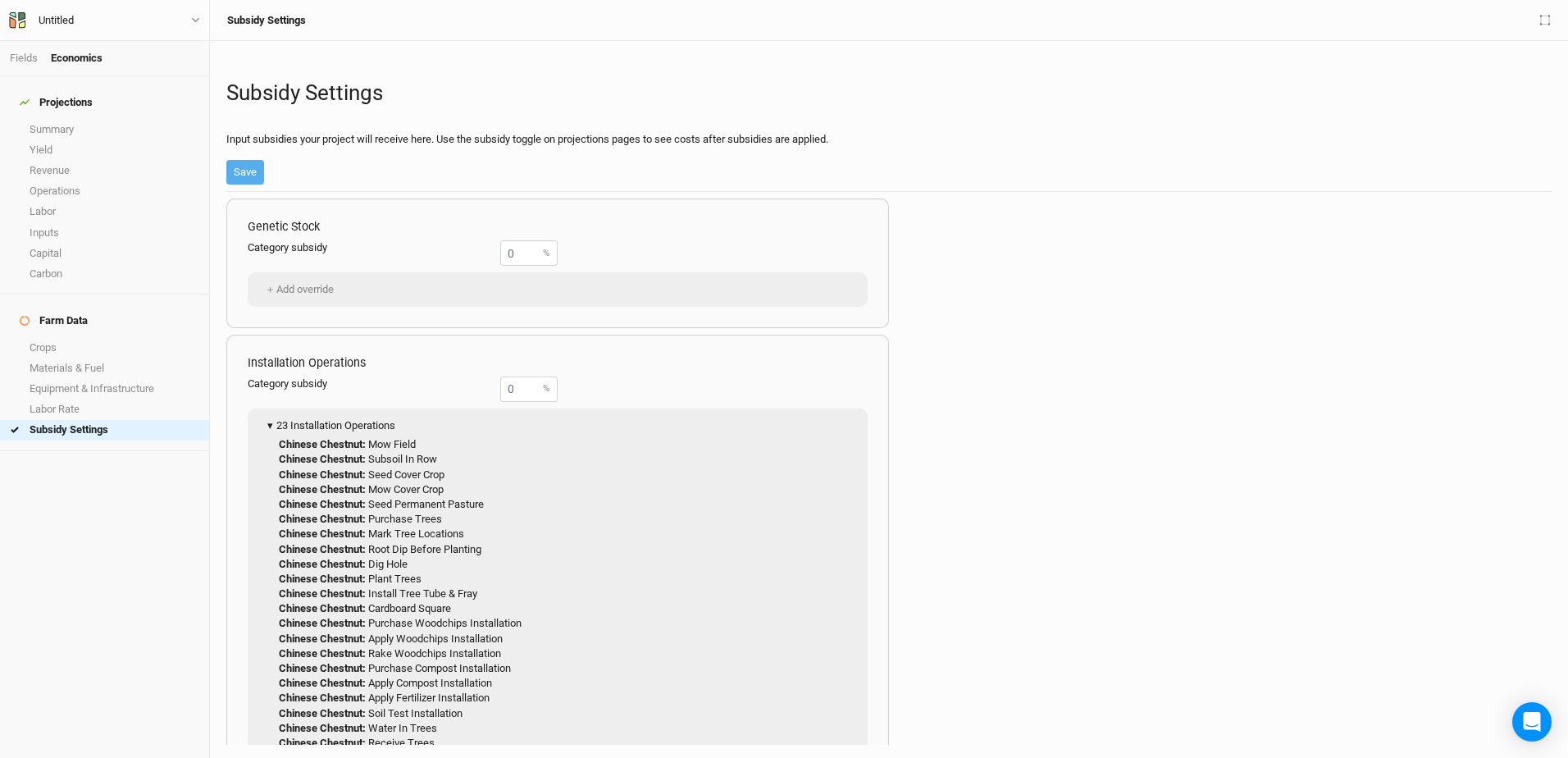
click at [268, 425] on span "▾" at bounding box center [269, 426] width 13 height 16
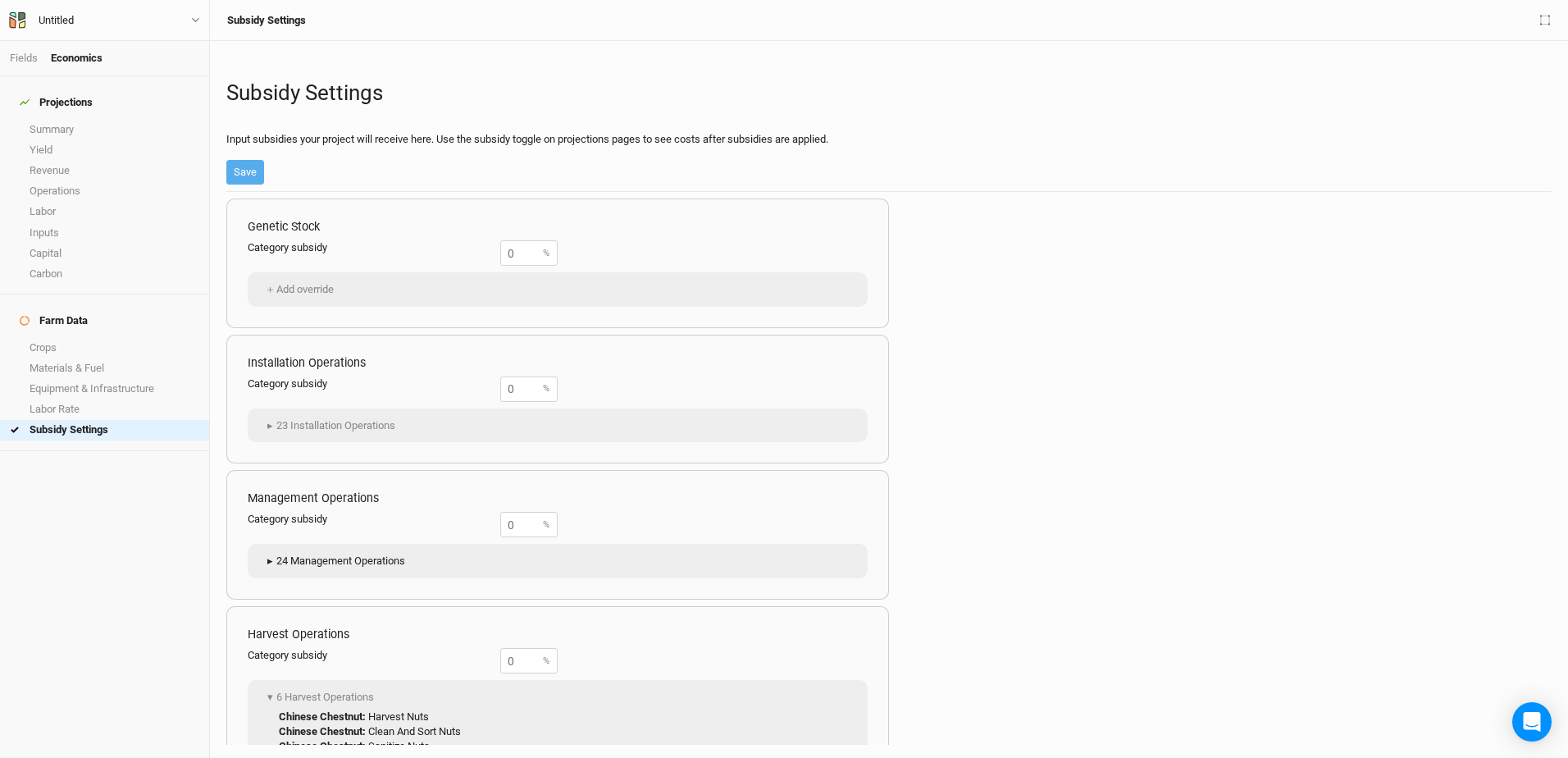
click at [270, 554] on span "▸" at bounding box center [269, 561] width 13 height 16
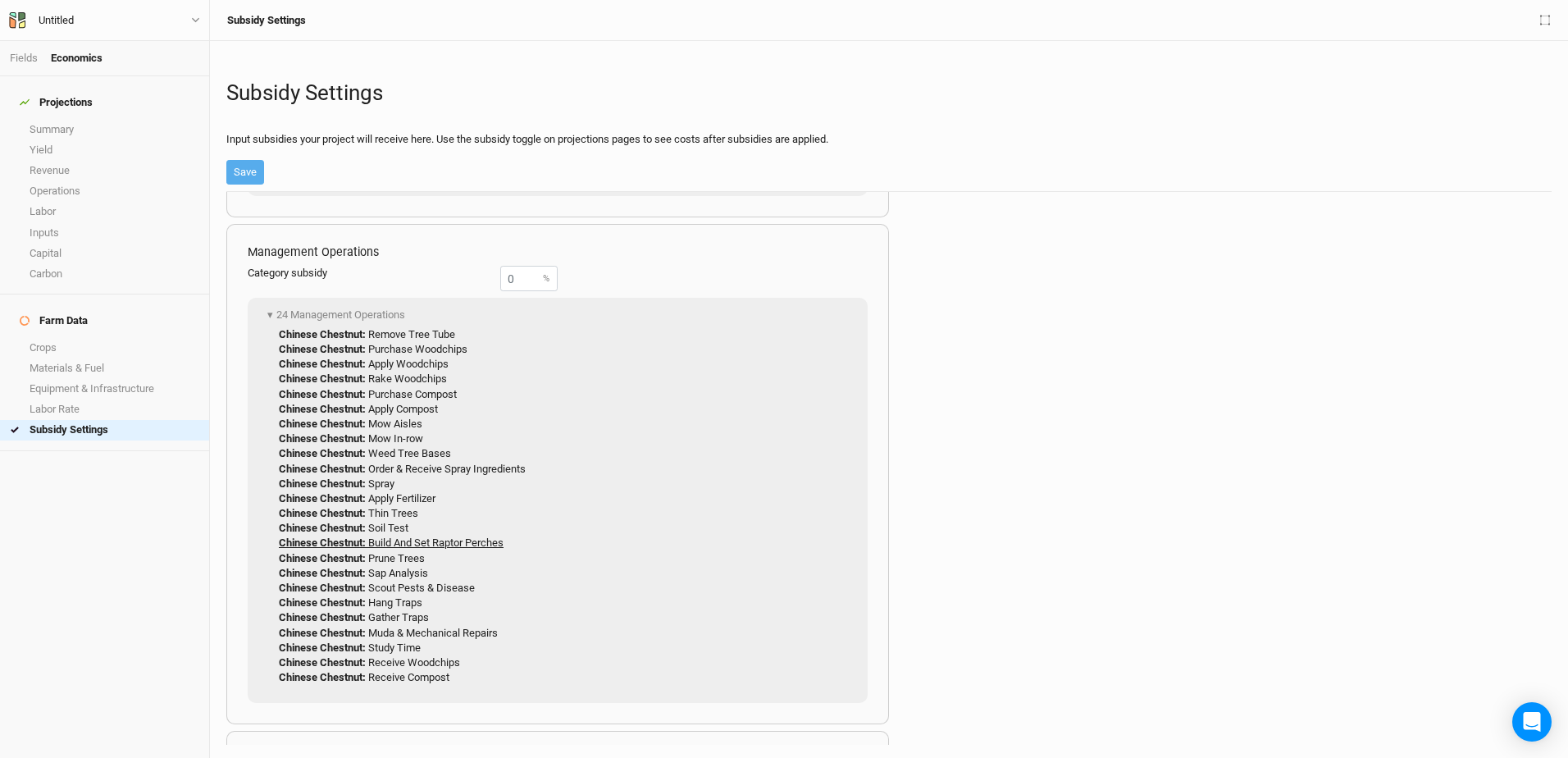
scroll to position [328, 0]
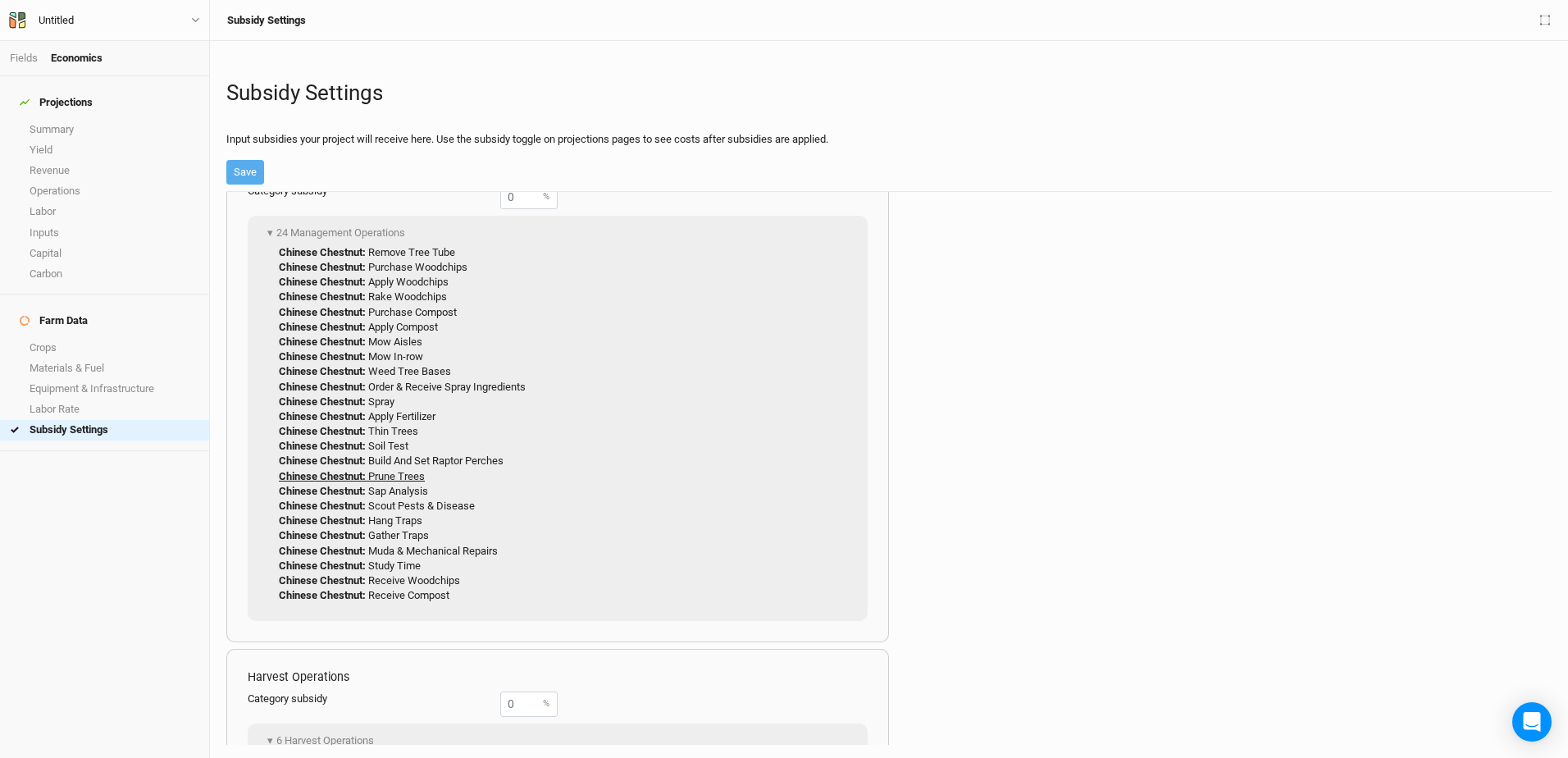
click at [387, 473] on link "Chinese Chestnut : Prune Trees" at bounding box center [352, 476] width 146 height 13
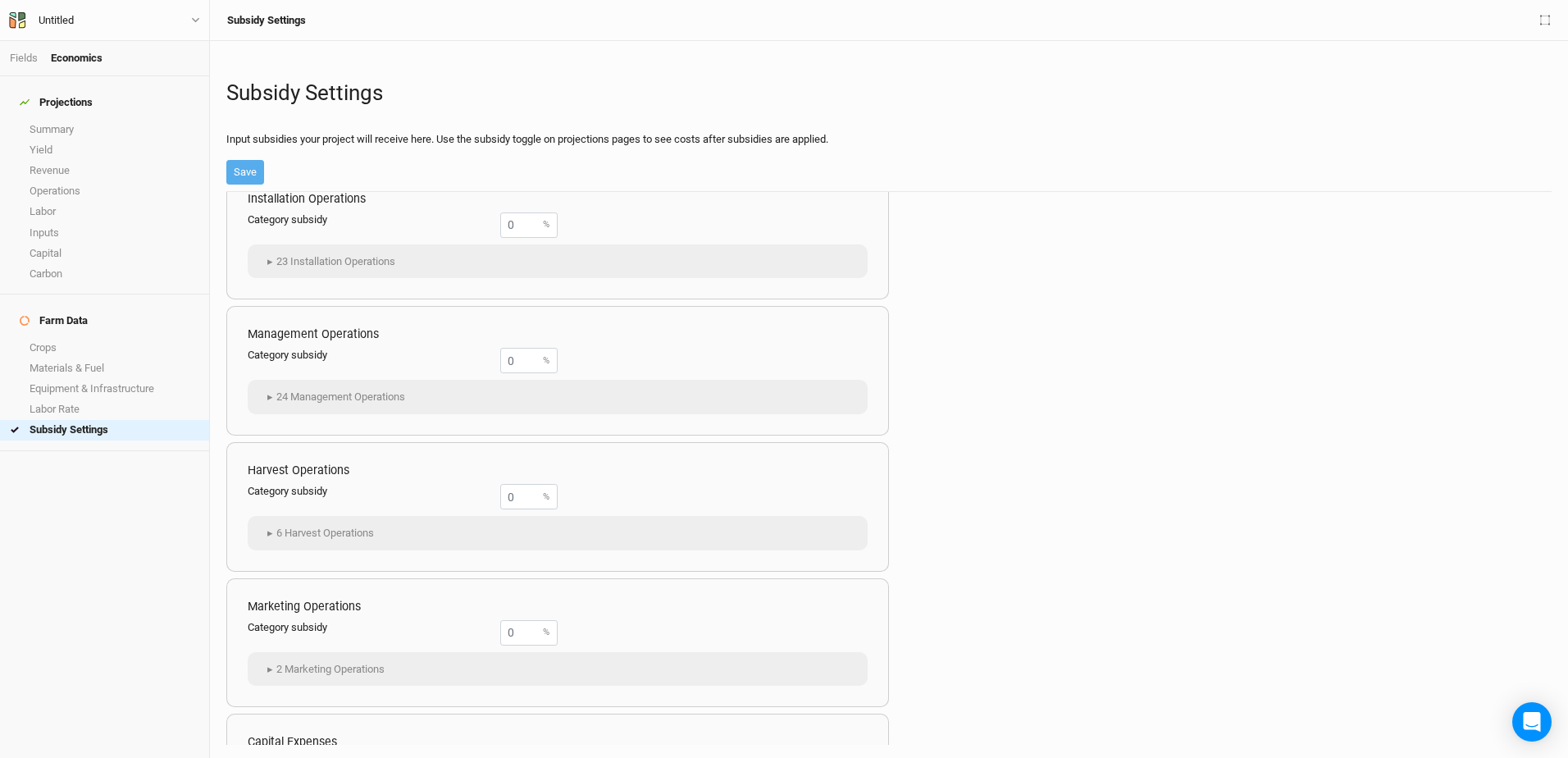
scroll to position [246, 0]
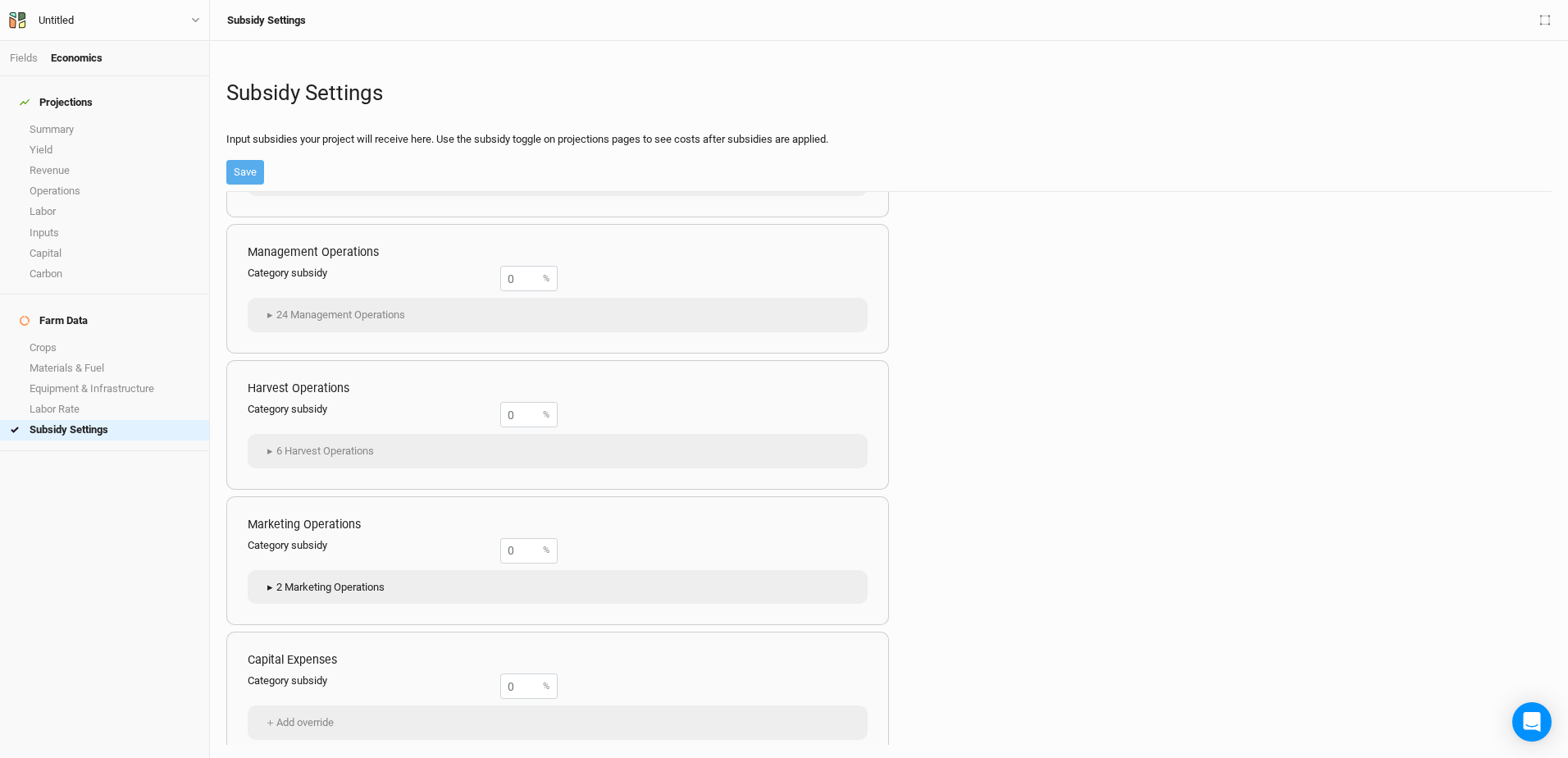
click at [269, 587] on span "▸" at bounding box center [269, 587] width 13 height 16
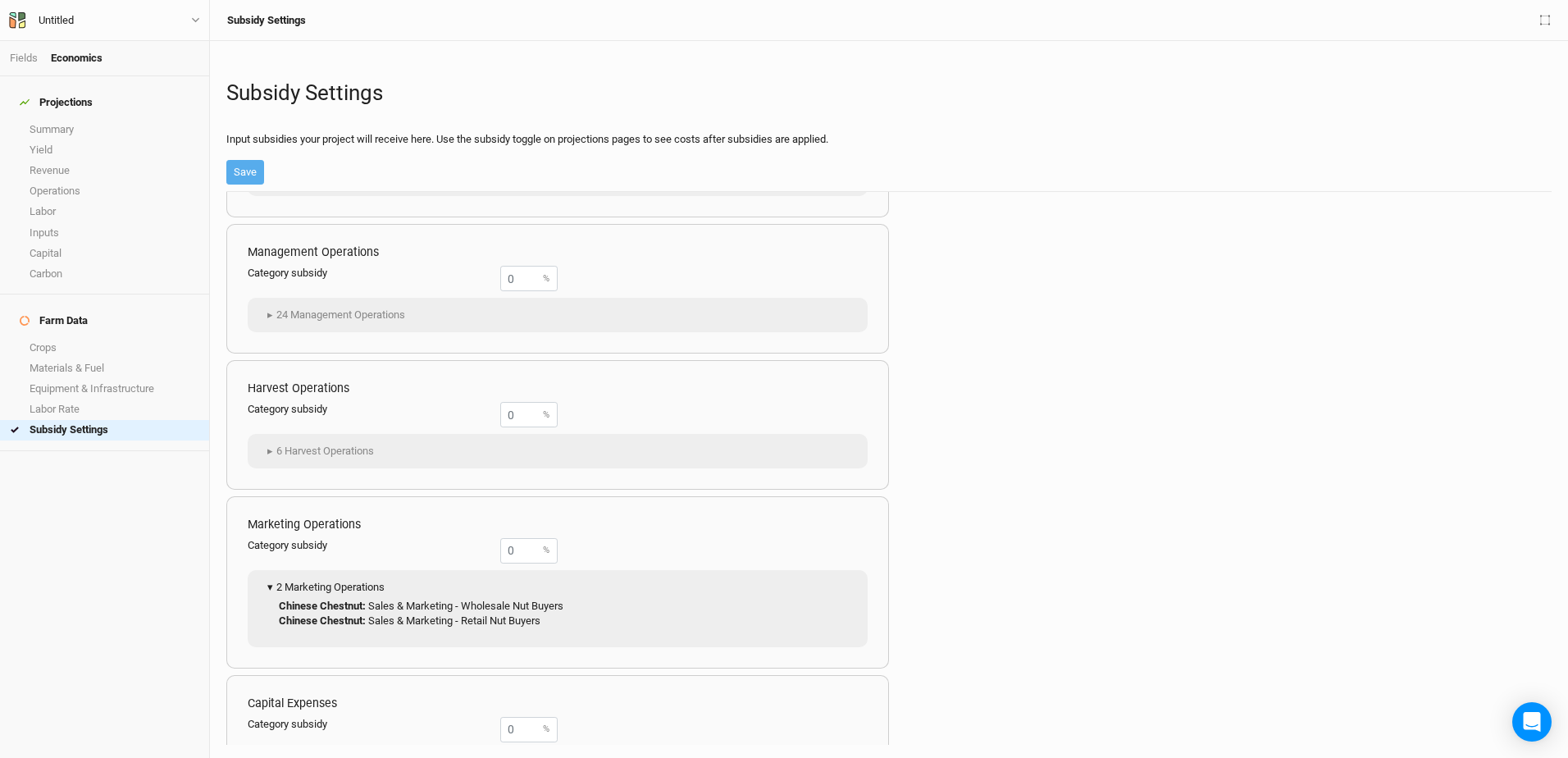
click at [273, 587] on span "▾" at bounding box center [269, 587] width 13 height 16
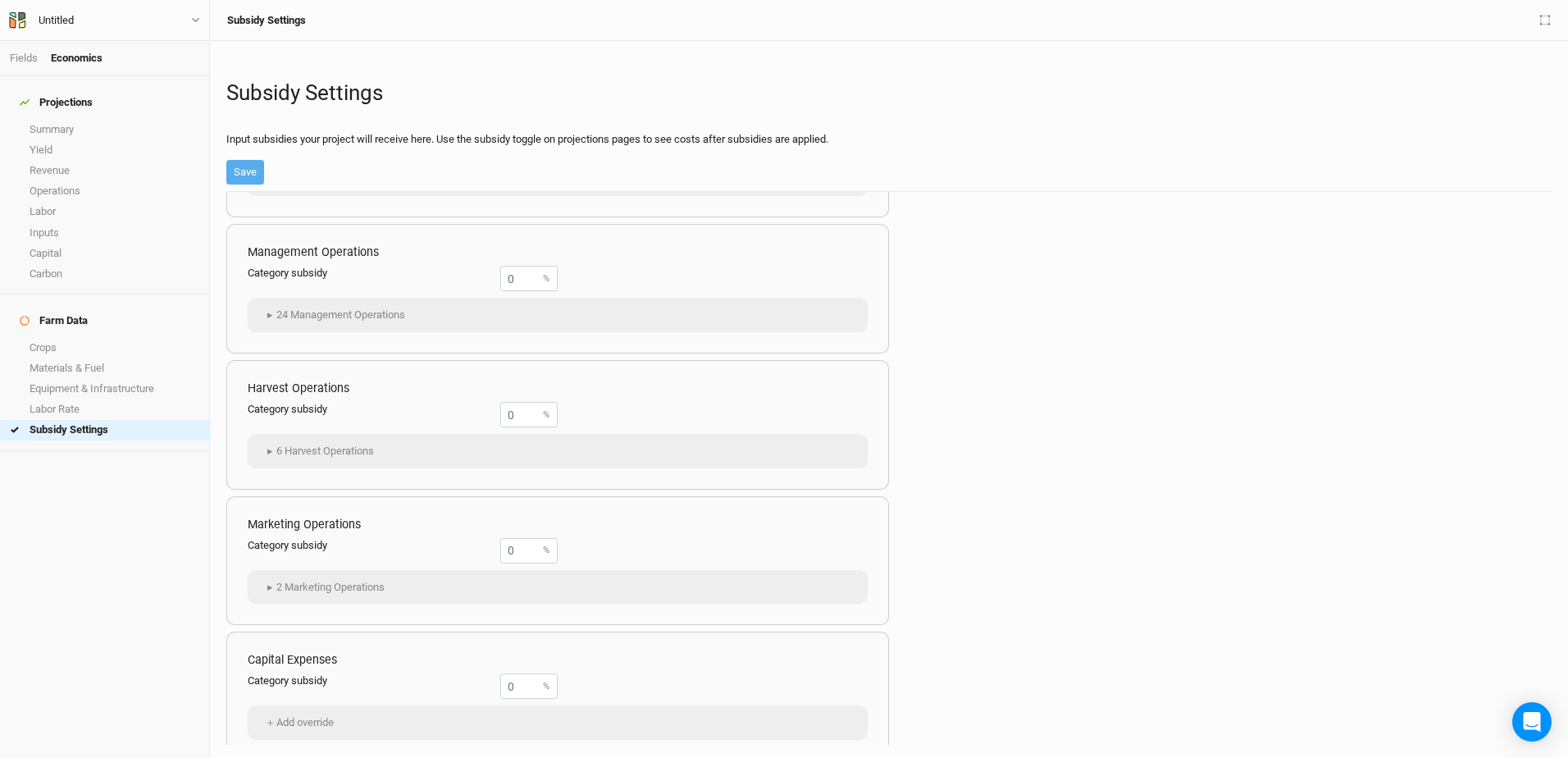
scroll to position [262, 0]
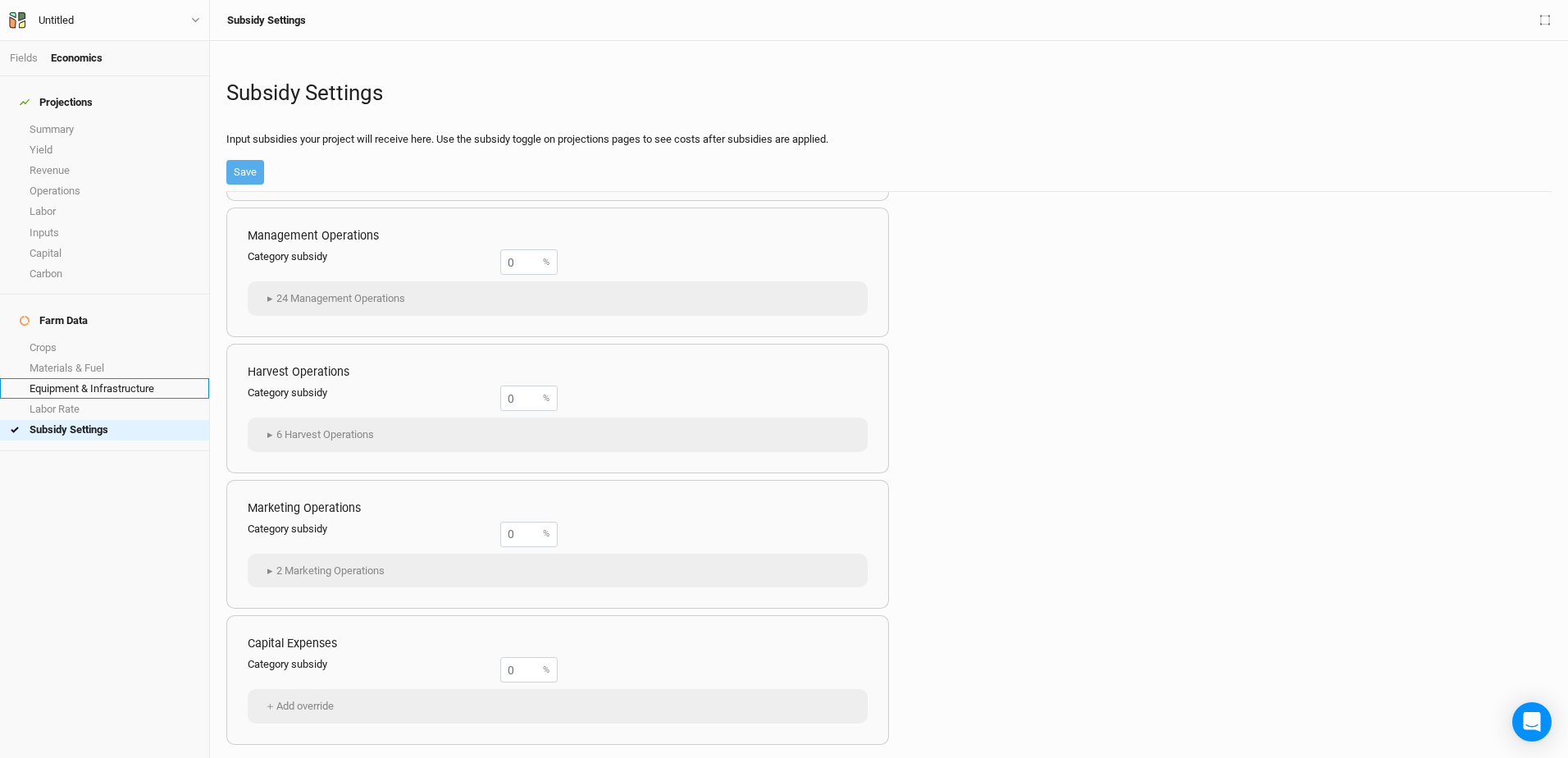
click at [72, 379] on link "Equipment & Infrastructure" at bounding box center [105, 388] width 209 height 21
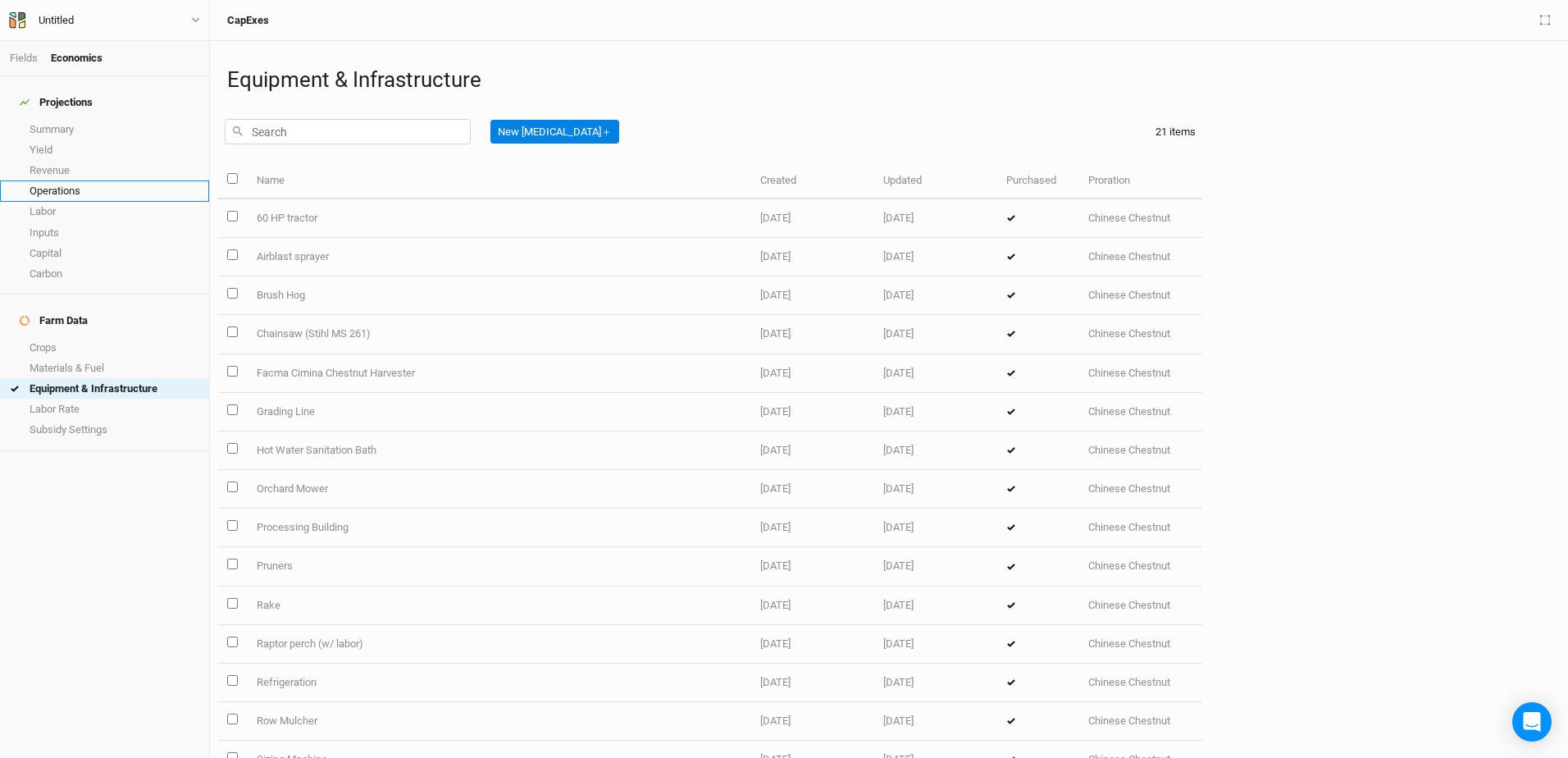
click at [84, 181] on link "Operations" at bounding box center [105, 191] width 209 height 21
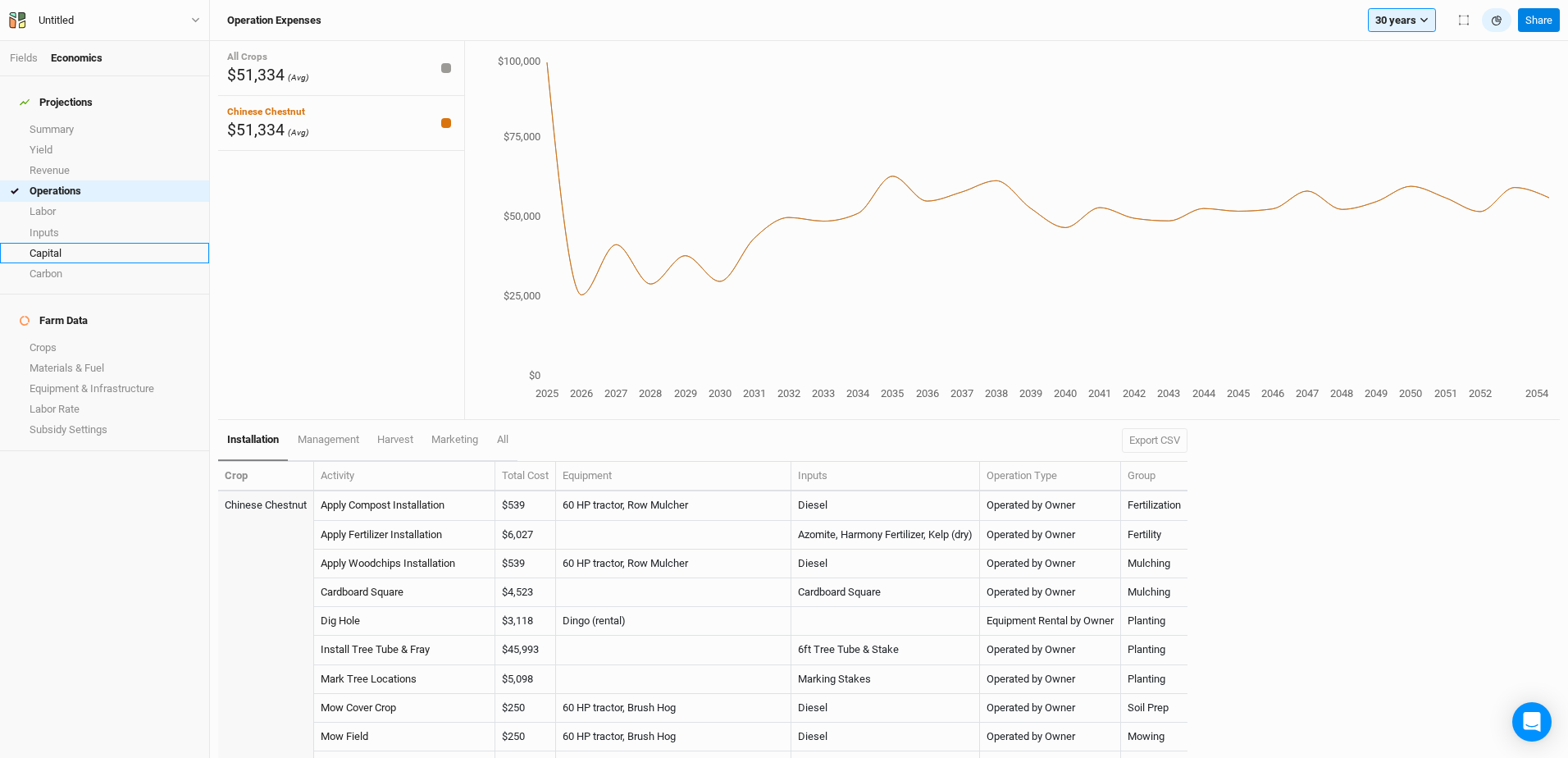
click at [72, 243] on link "Capital" at bounding box center [105, 252] width 209 height 21
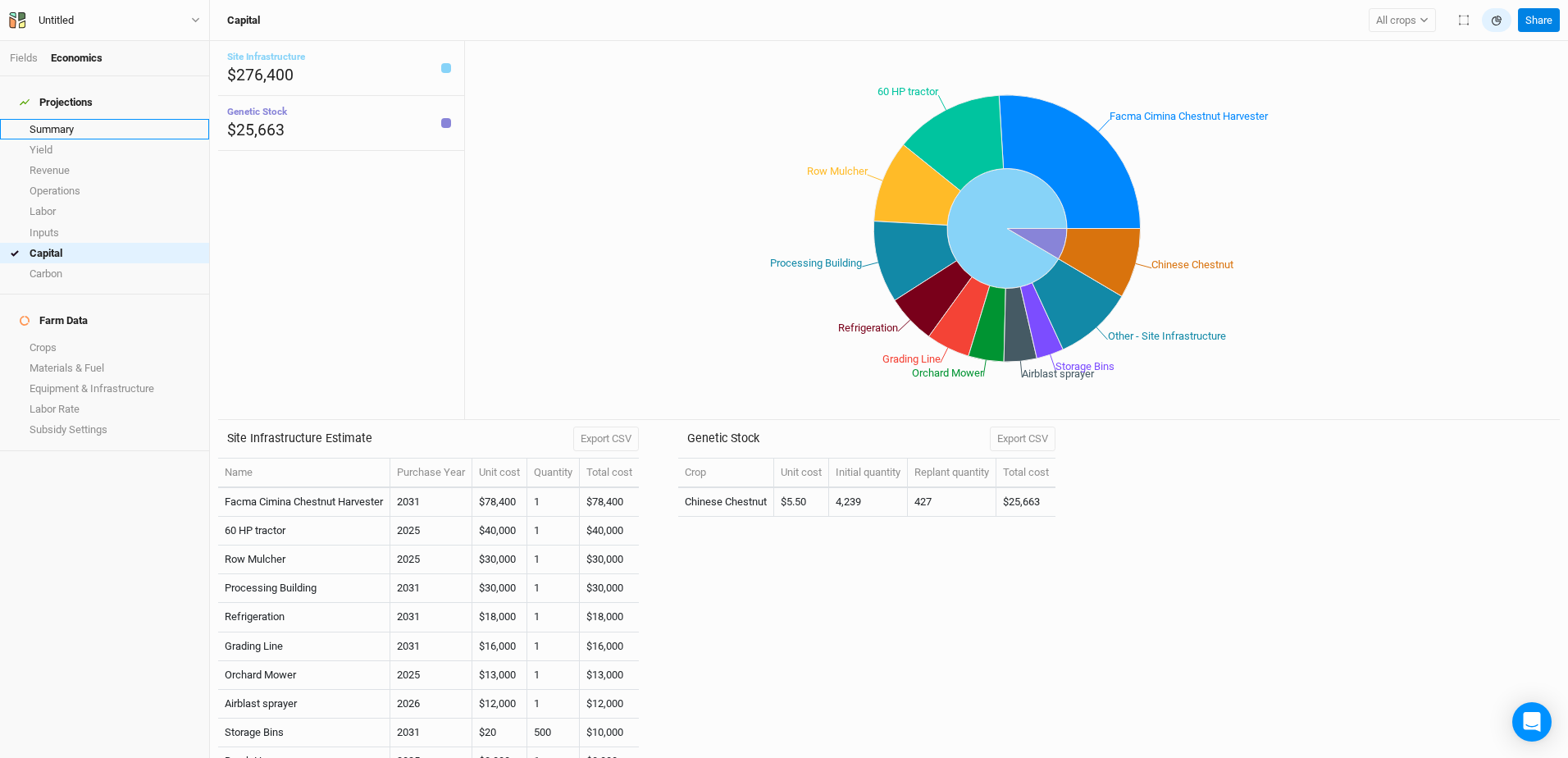
click at [74, 119] on link "Summary" at bounding box center [105, 129] width 209 height 21
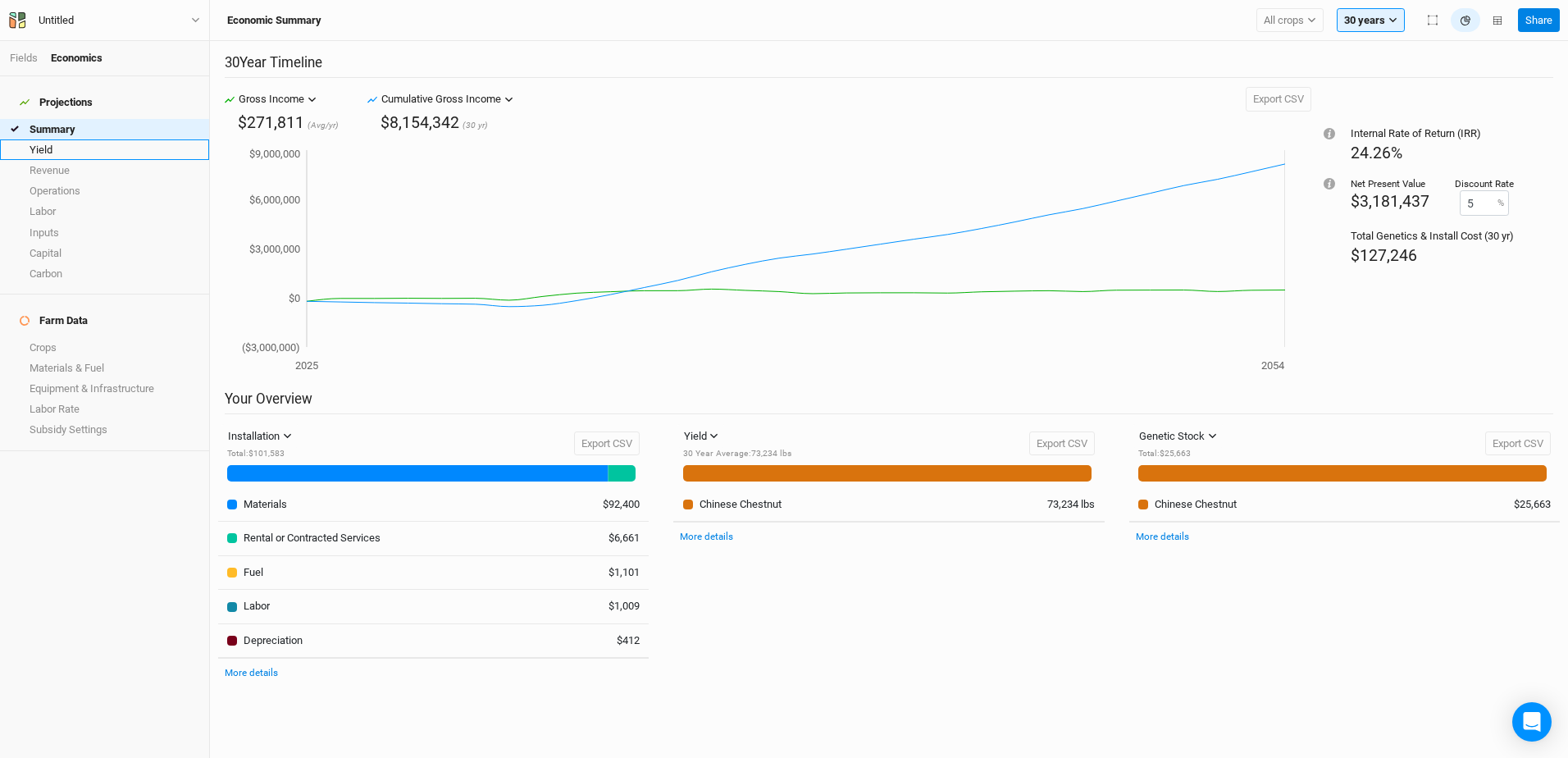
click at [74, 140] on link "Yield" at bounding box center [105, 149] width 209 height 21
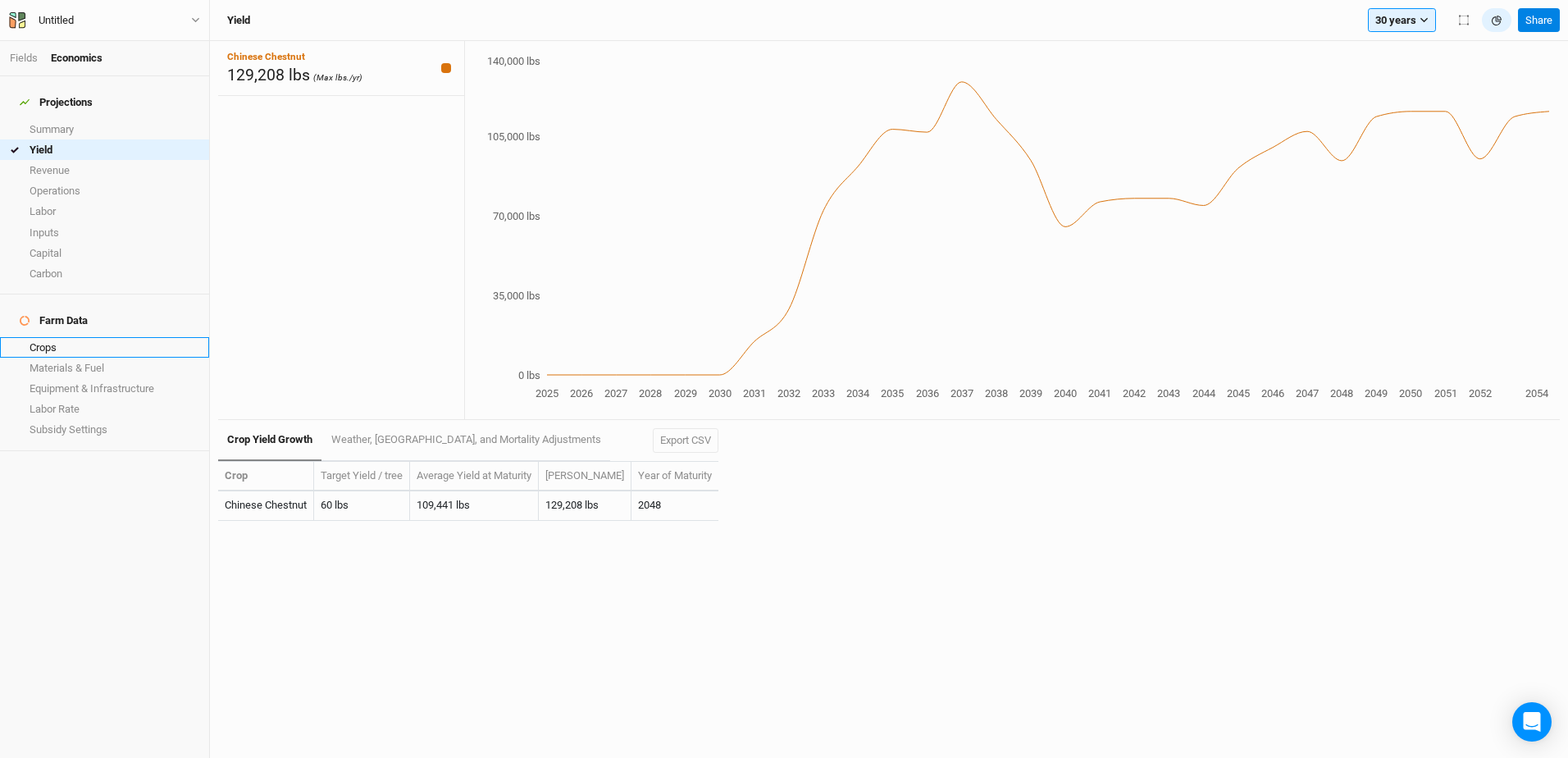
click at [47, 337] on link "Crops" at bounding box center [105, 347] width 209 height 21
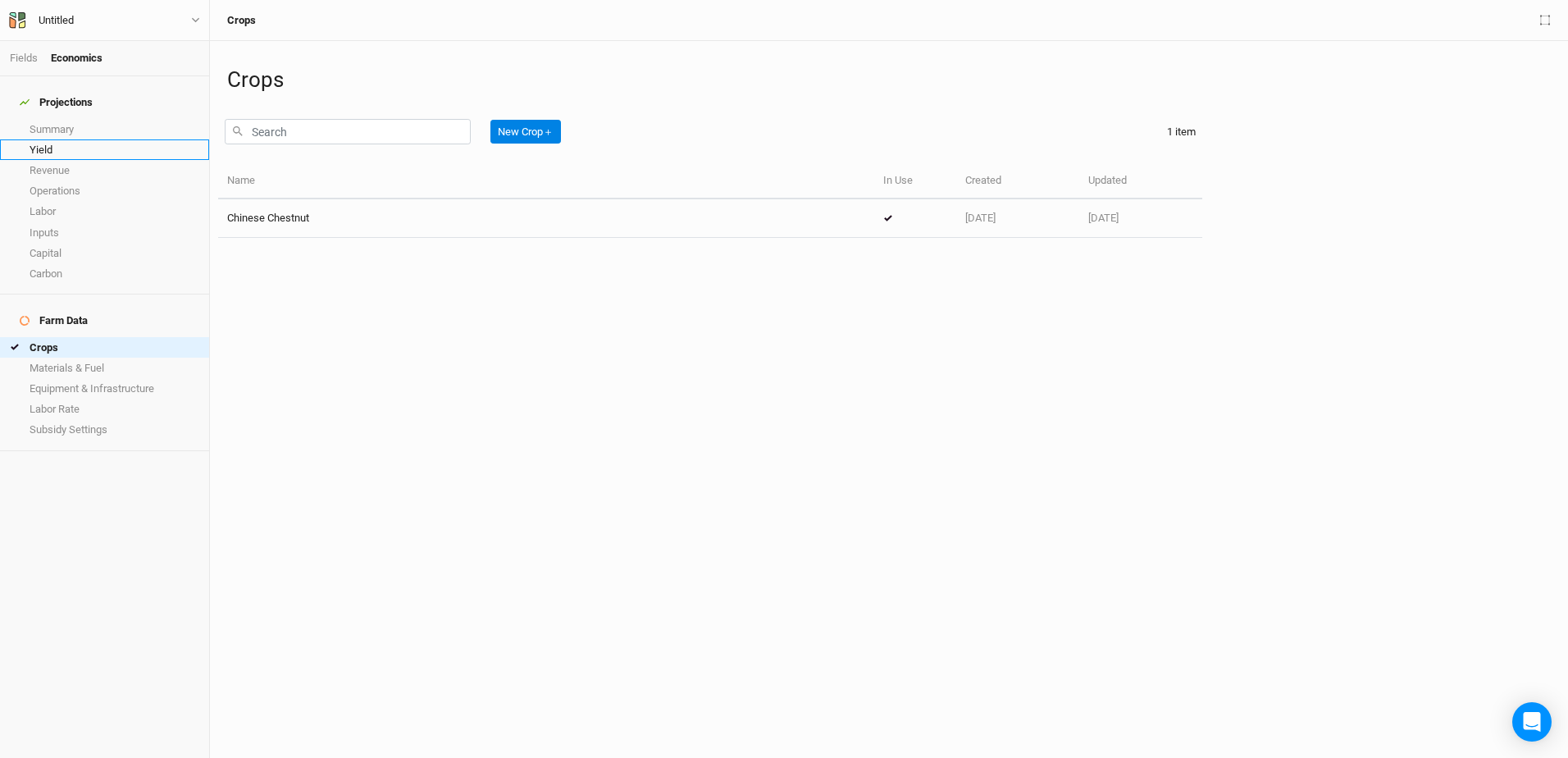
click at [61, 140] on link "Yield" at bounding box center [105, 149] width 209 height 21
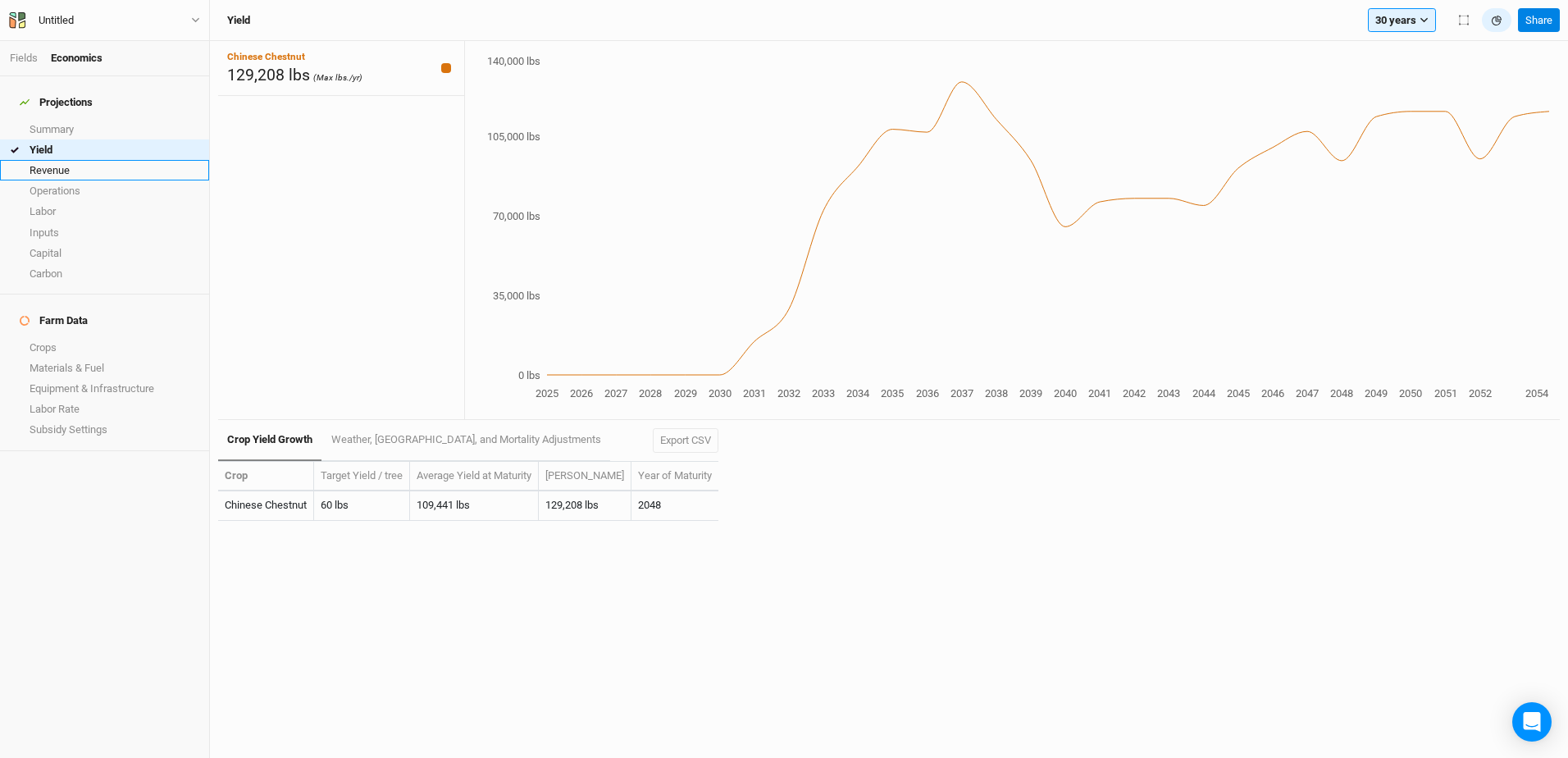
click at [70, 162] on link "Revenue" at bounding box center [105, 170] width 209 height 21
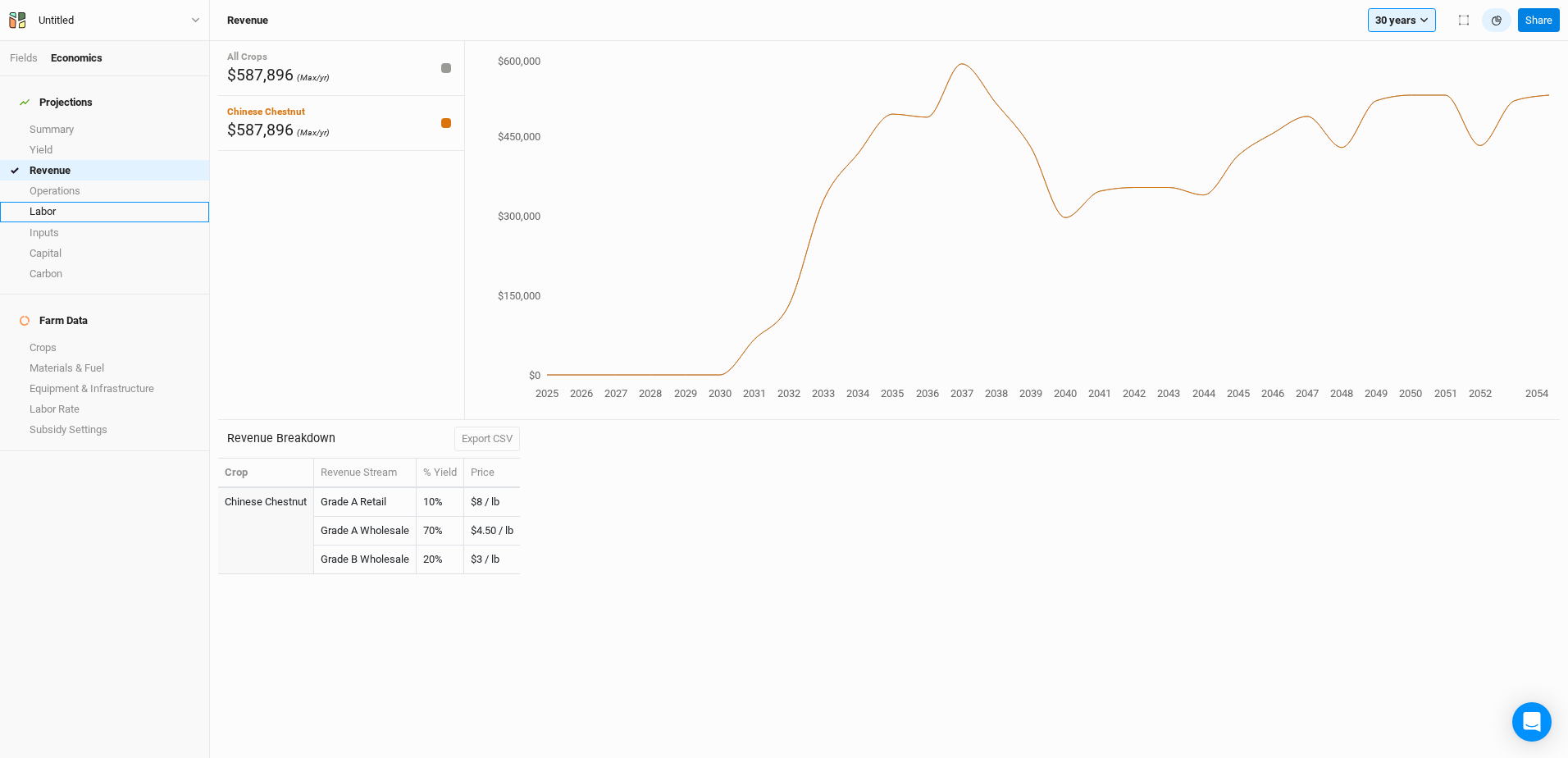
click at [45, 202] on link "Labor" at bounding box center [105, 212] width 209 height 21
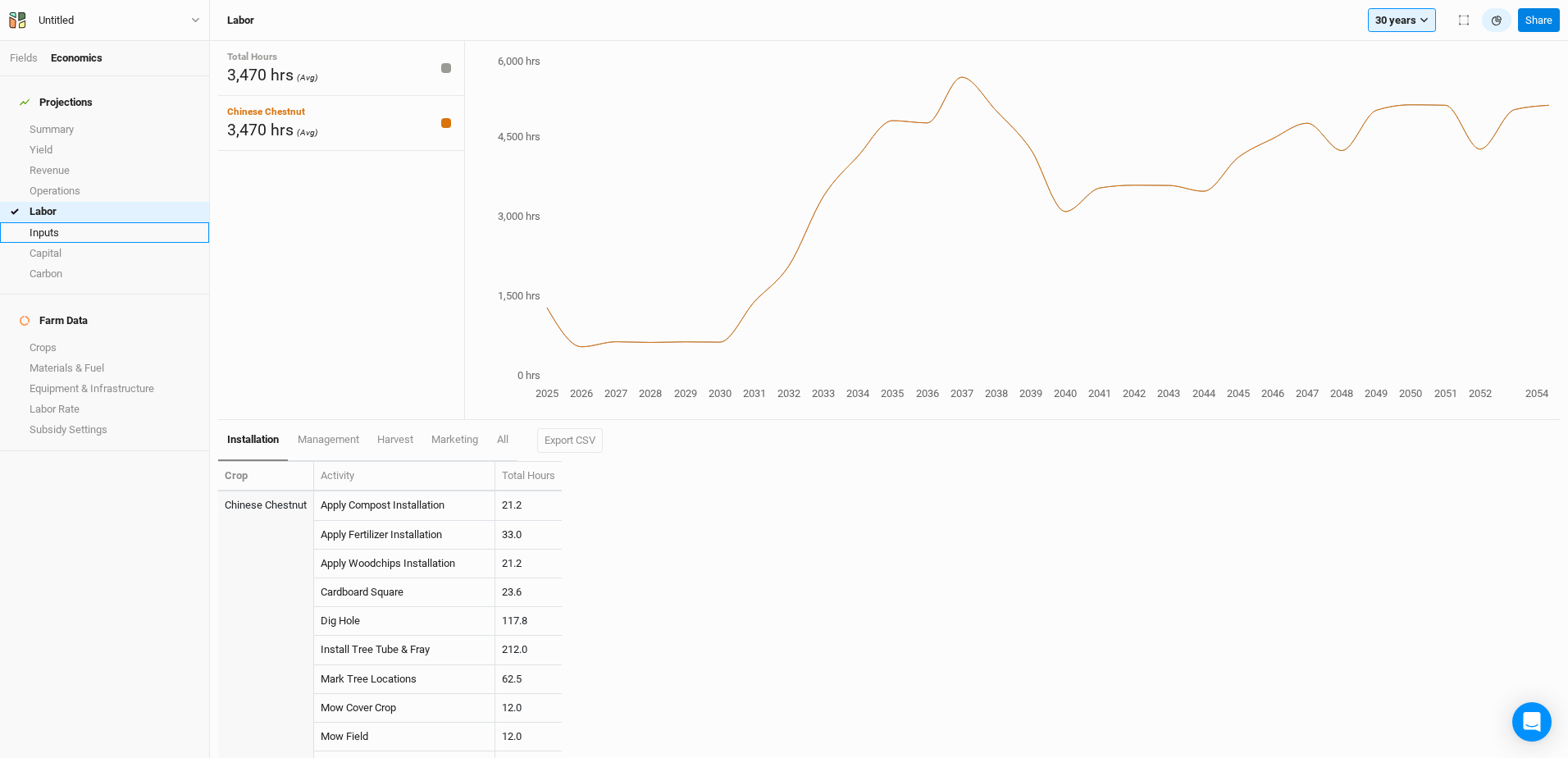
click at [45, 226] on link "Inputs" at bounding box center [105, 232] width 209 height 21
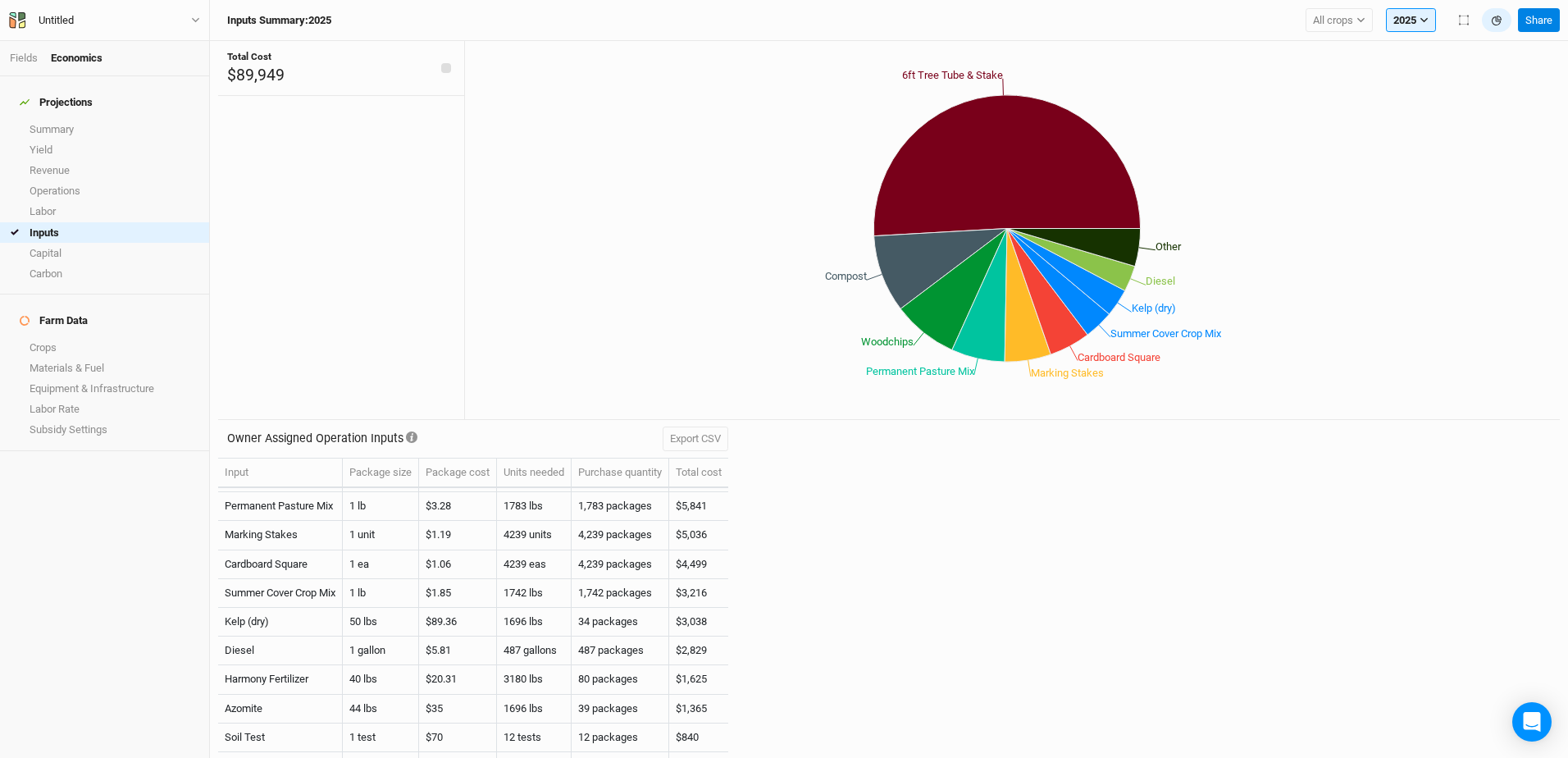
scroll to position [105, 0]
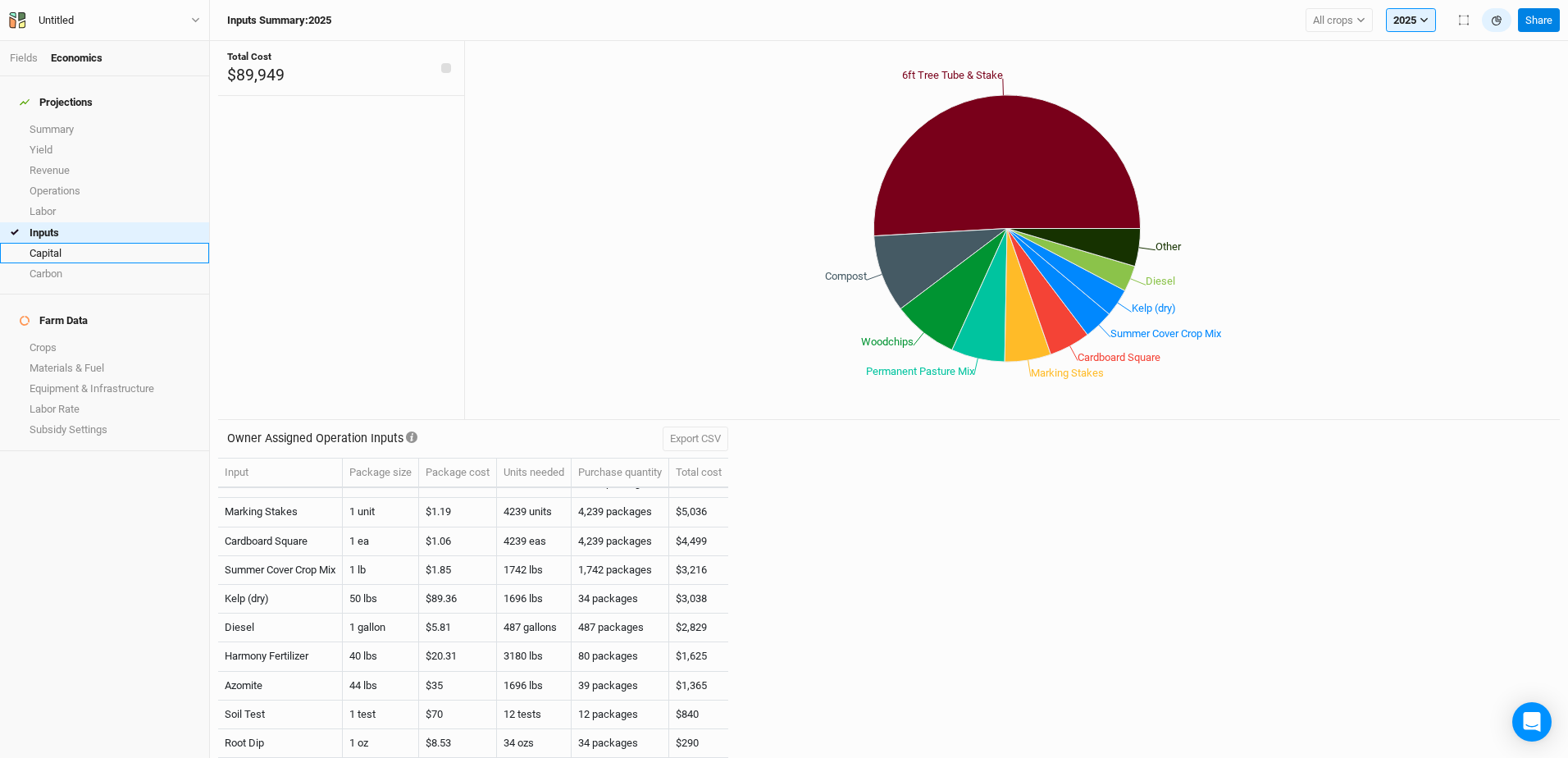
click at [61, 243] on link "Capital" at bounding box center [105, 252] width 209 height 21
